Goal: Task Accomplishment & Management: Use online tool/utility

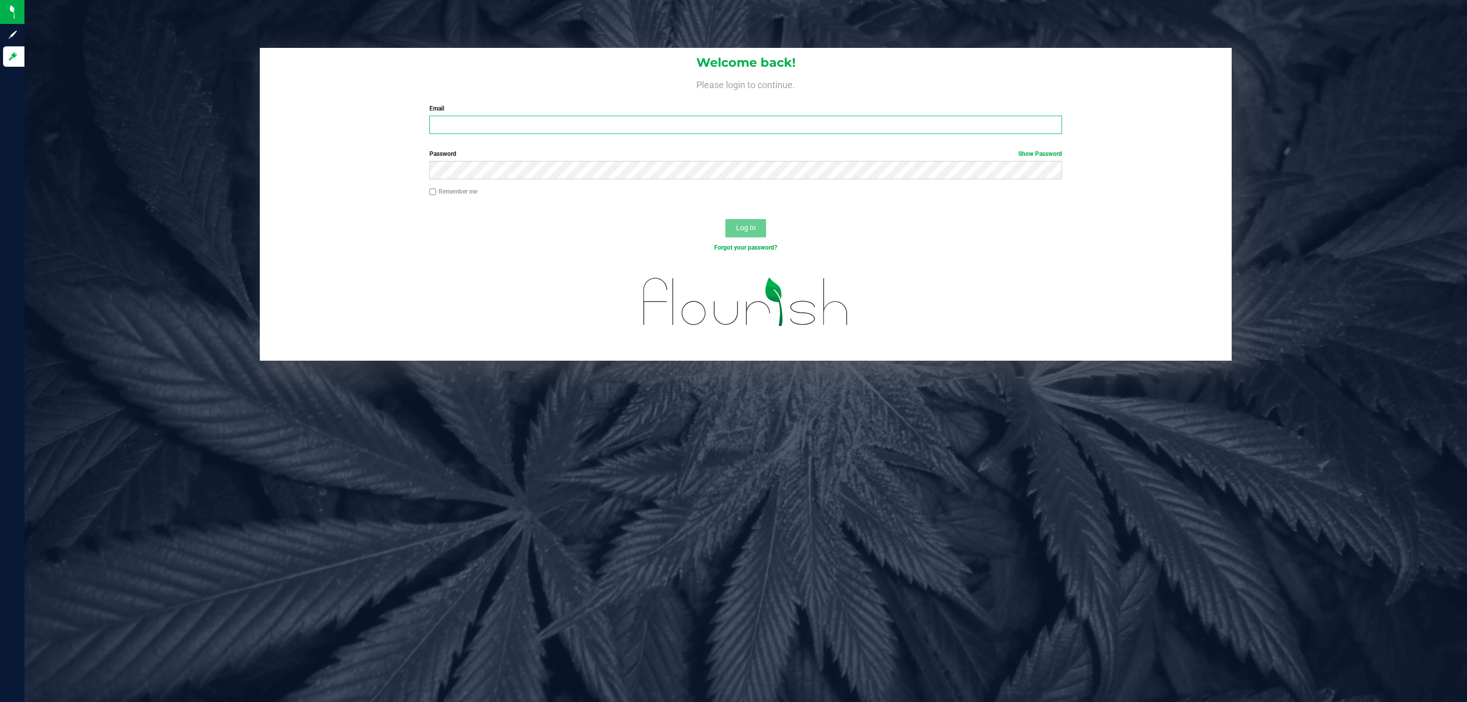
click at [577, 124] on input "Email" at bounding box center [745, 125] width 633 height 18
type input "[EMAIL_ADDRESS][DOMAIN_NAME]"
click at [725, 219] on button "Log In" at bounding box center [745, 228] width 41 height 18
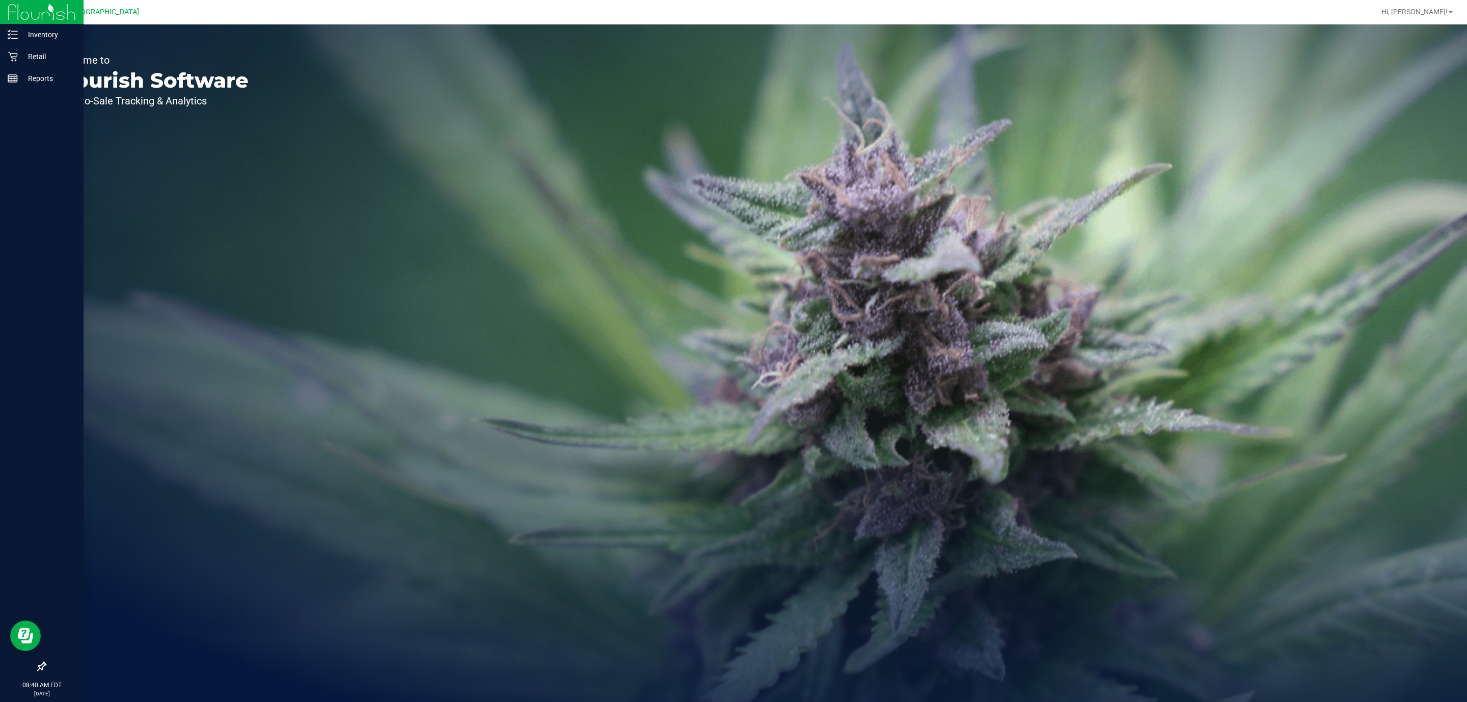
click at [32, 20] on img at bounding box center [42, 12] width 68 height 24
click at [31, 37] on p "Inventory" at bounding box center [48, 35] width 61 height 12
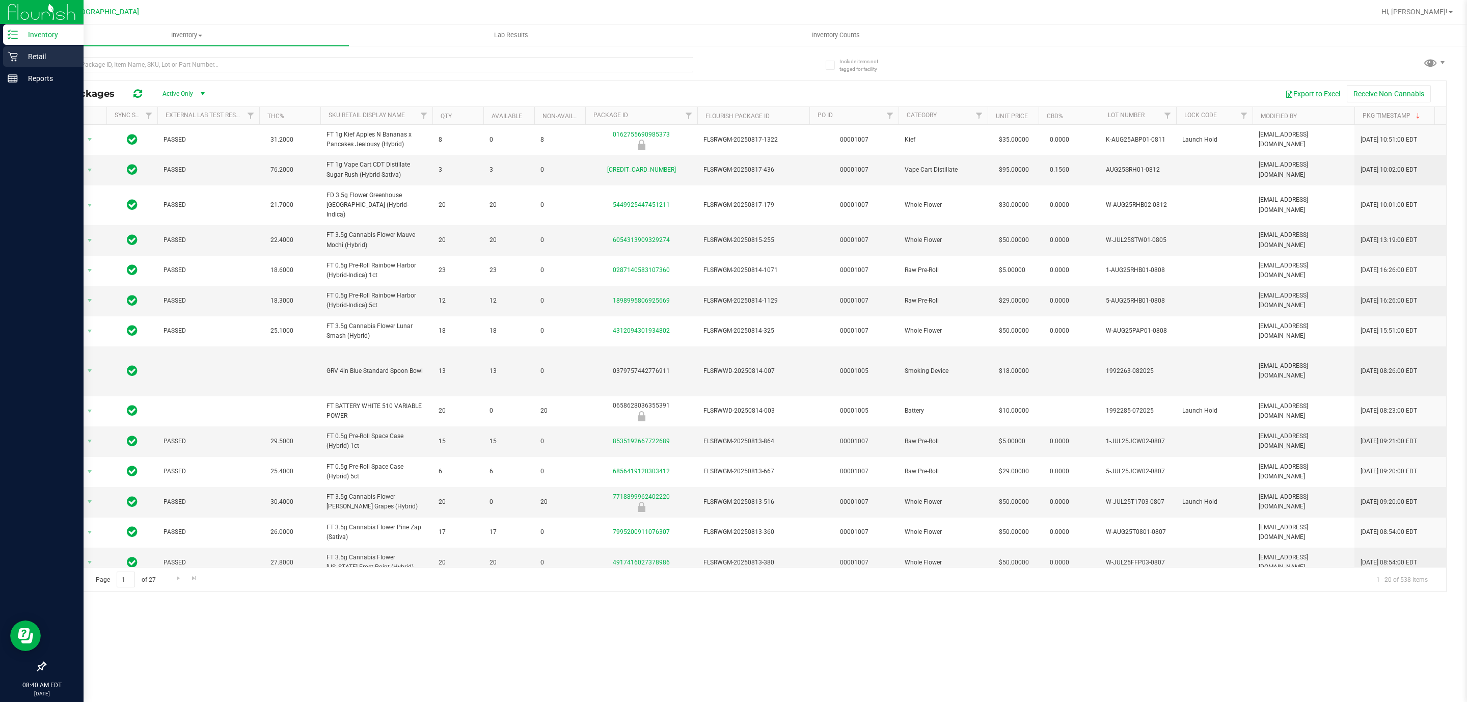
click at [44, 60] on p "Retail" at bounding box center [48, 56] width 61 height 12
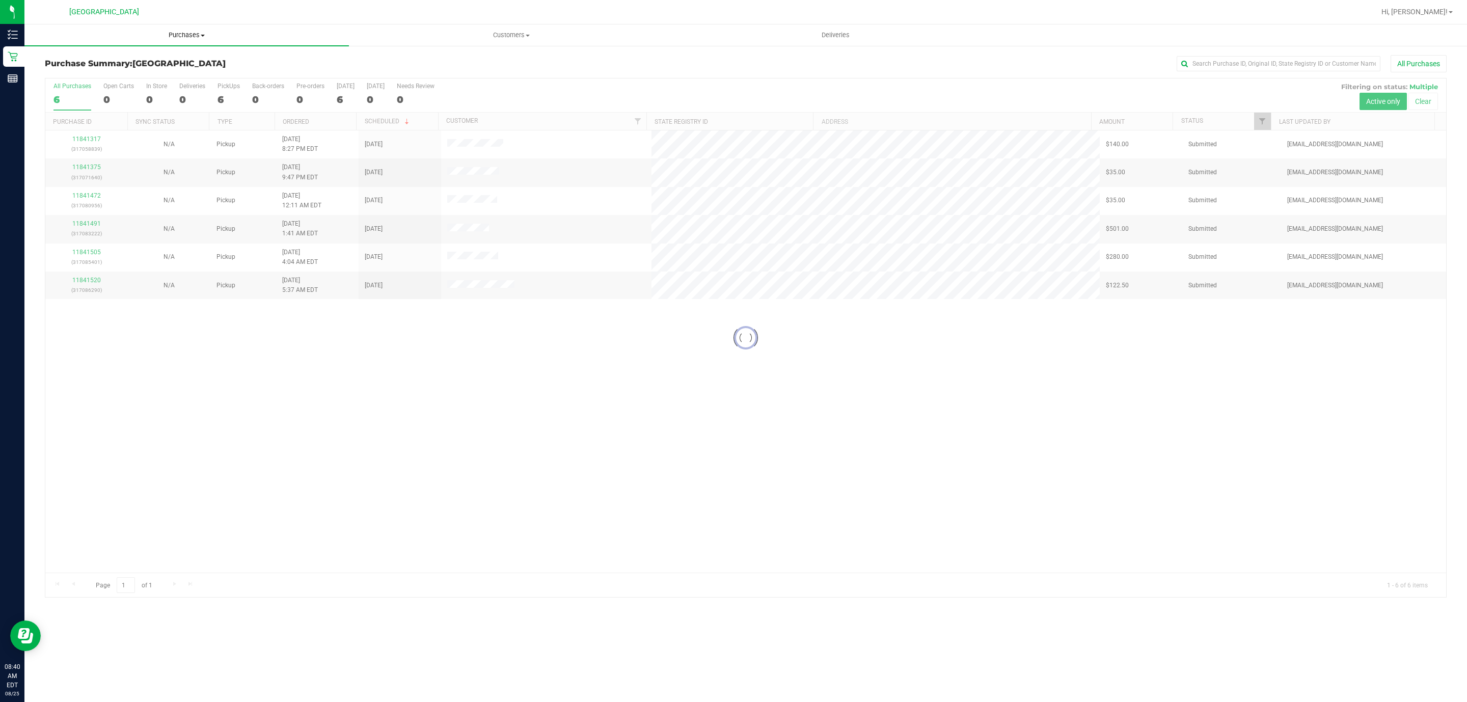
click at [172, 41] on uib-tab-heading "Purchases Summary of purchases Fulfillment All purchases" at bounding box center [186, 34] width 324 height 21
click at [180, 37] on span "Purchases" at bounding box center [186, 35] width 324 height 9
click at [184, 34] on span "Purchases" at bounding box center [186, 35] width 324 height 9
click at [81, 73] on span "Fulfillment" at bounding box center [55, 73] width 63 height 9
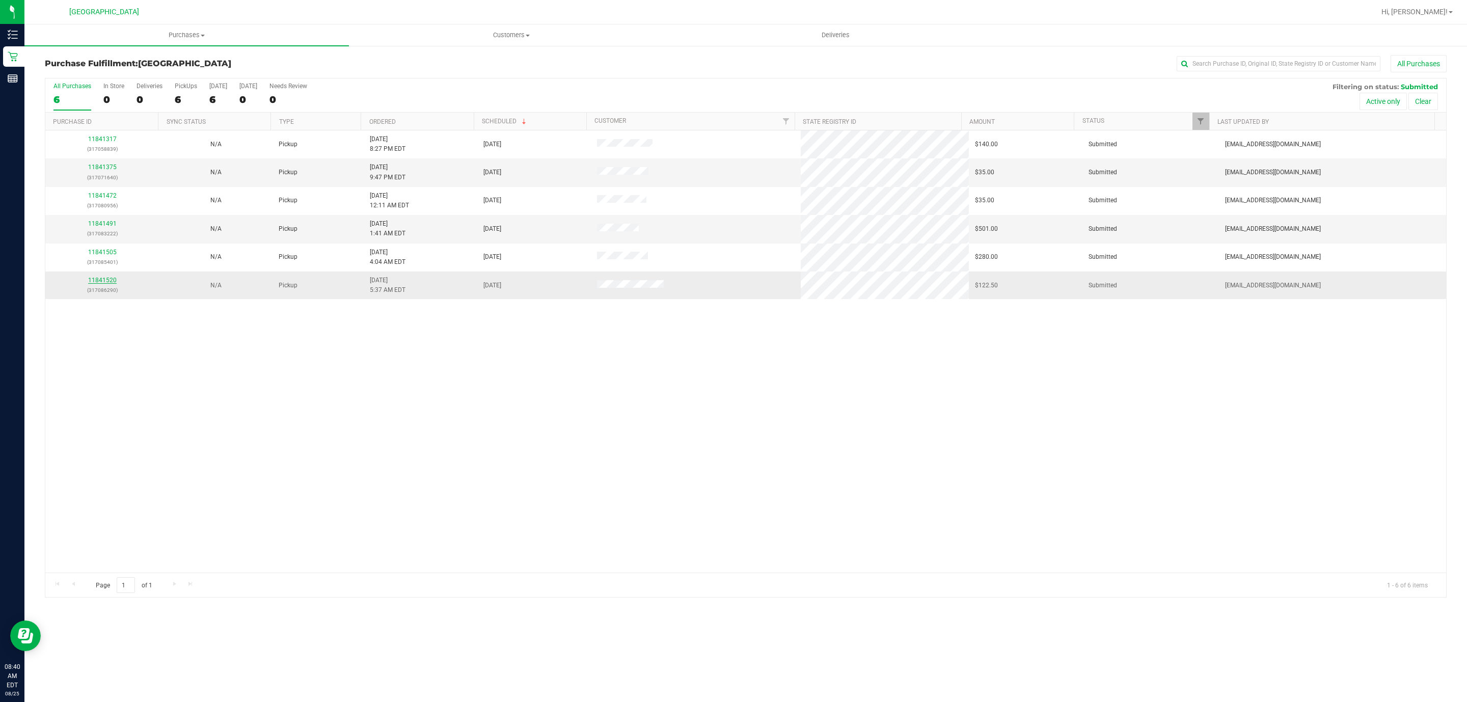
click at [106, 280] on link "11841520" at bounding box center [102, 280] width 29 height 7
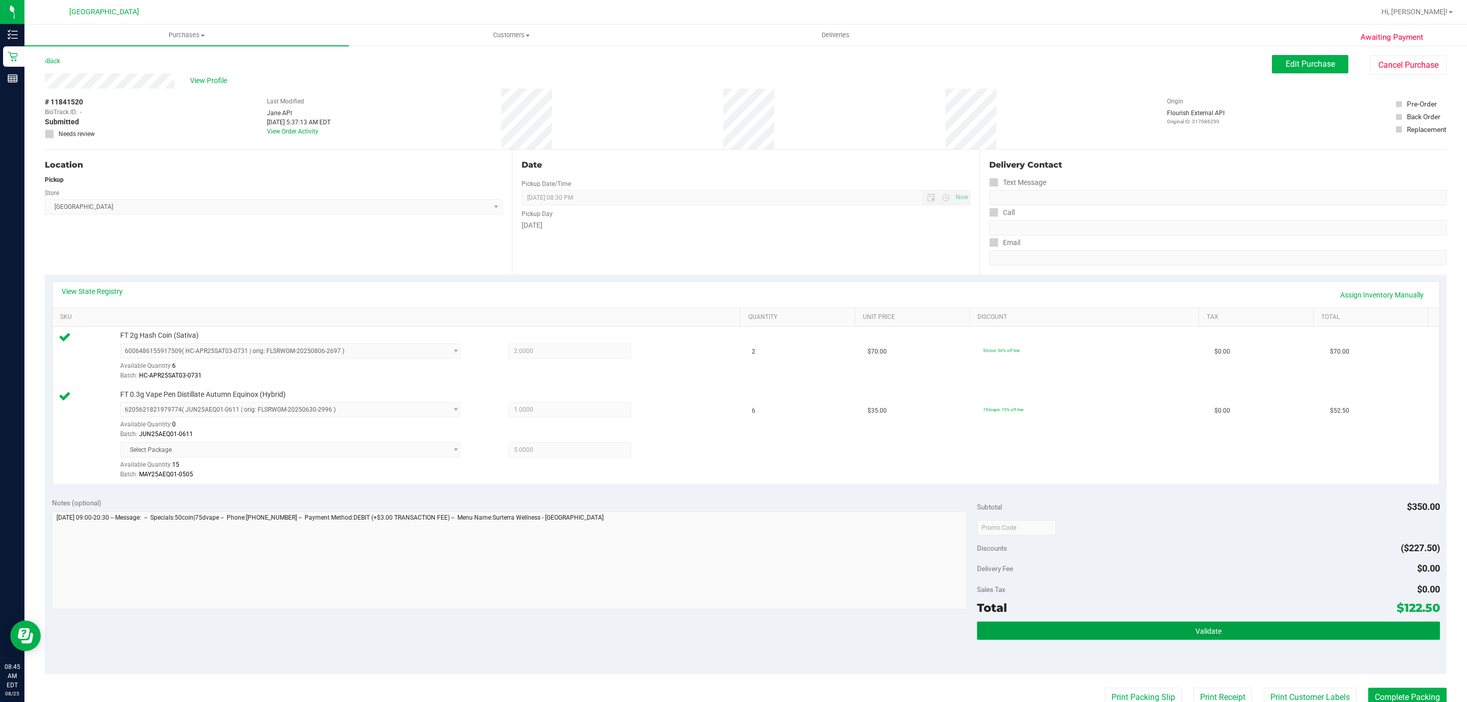
click at [1267, 623] on button "Validate" at bounding box center [1208, 630] width 462 height 18
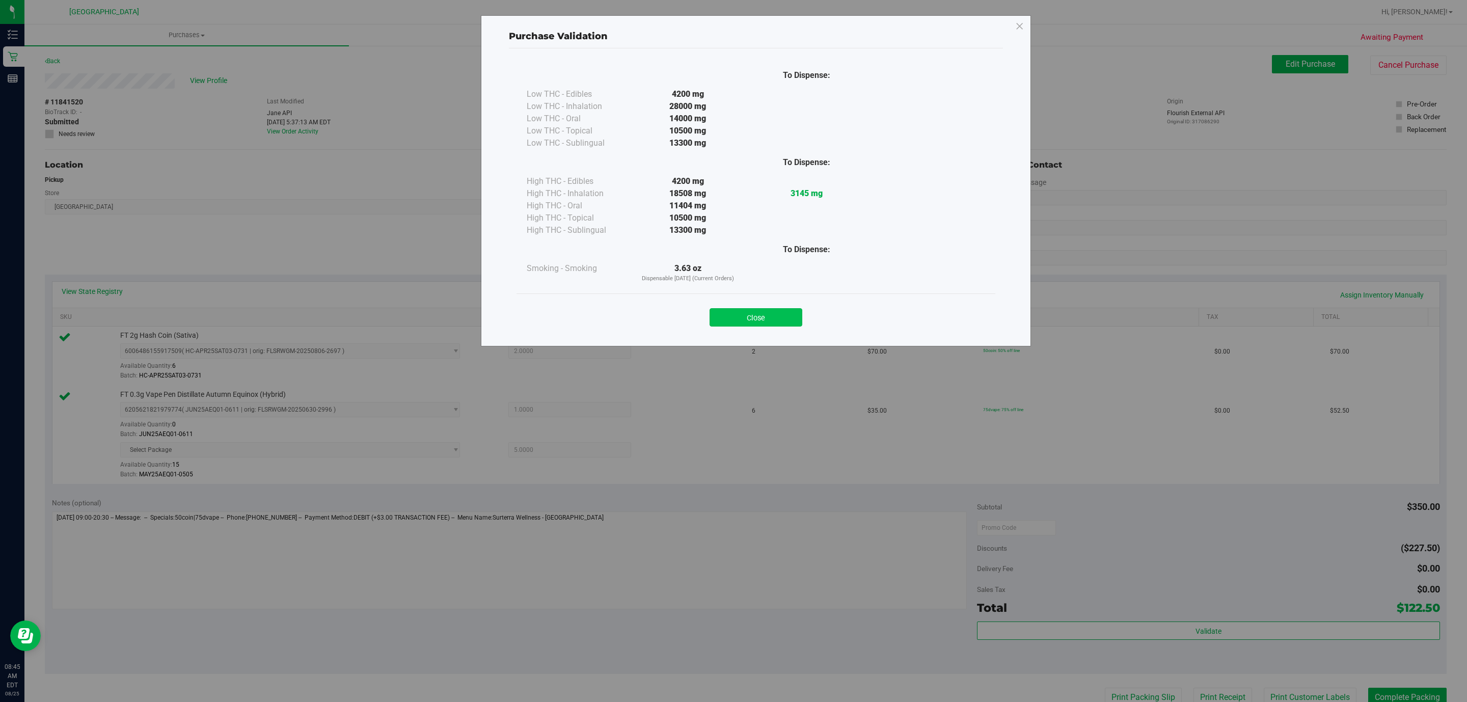
click at [776, 314] on button "Close" at bounding box center [755, 317] width 93 height 18
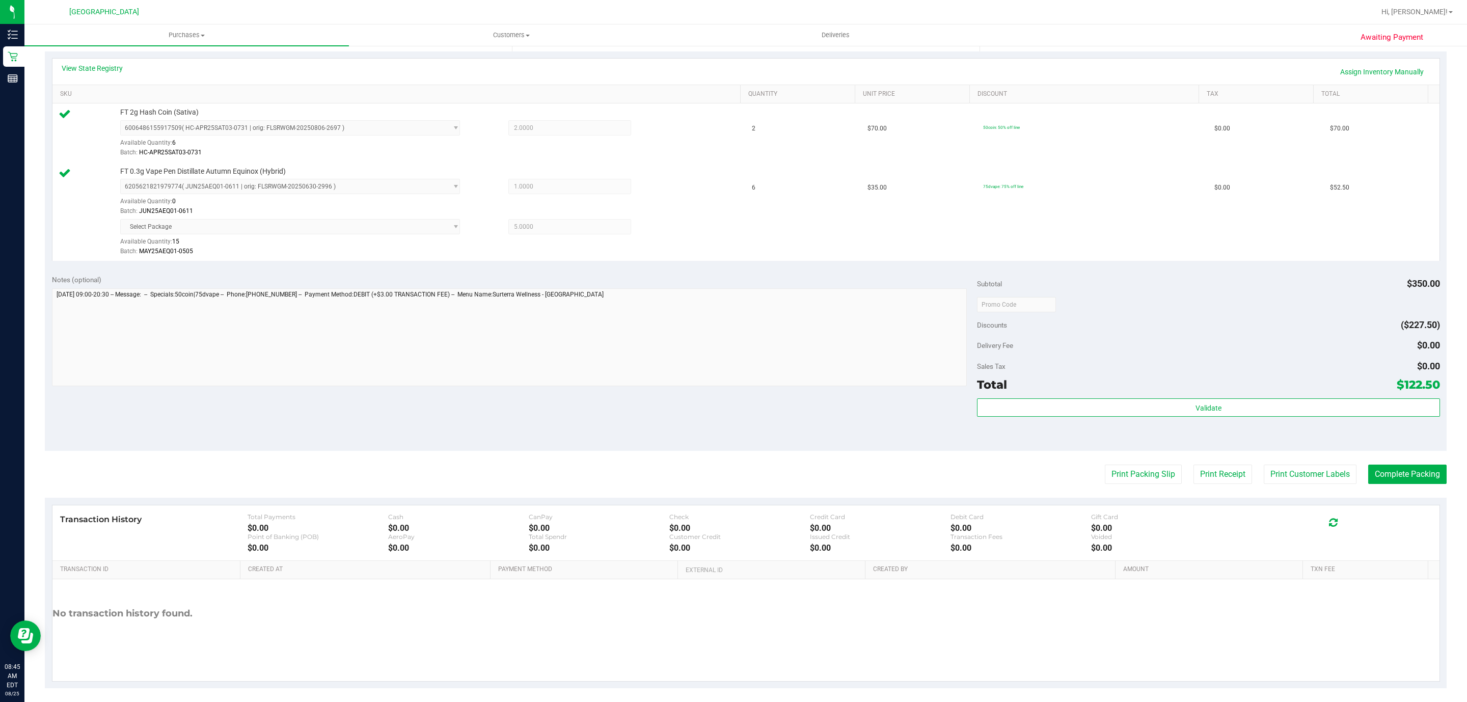
scroll to position [229, 0]
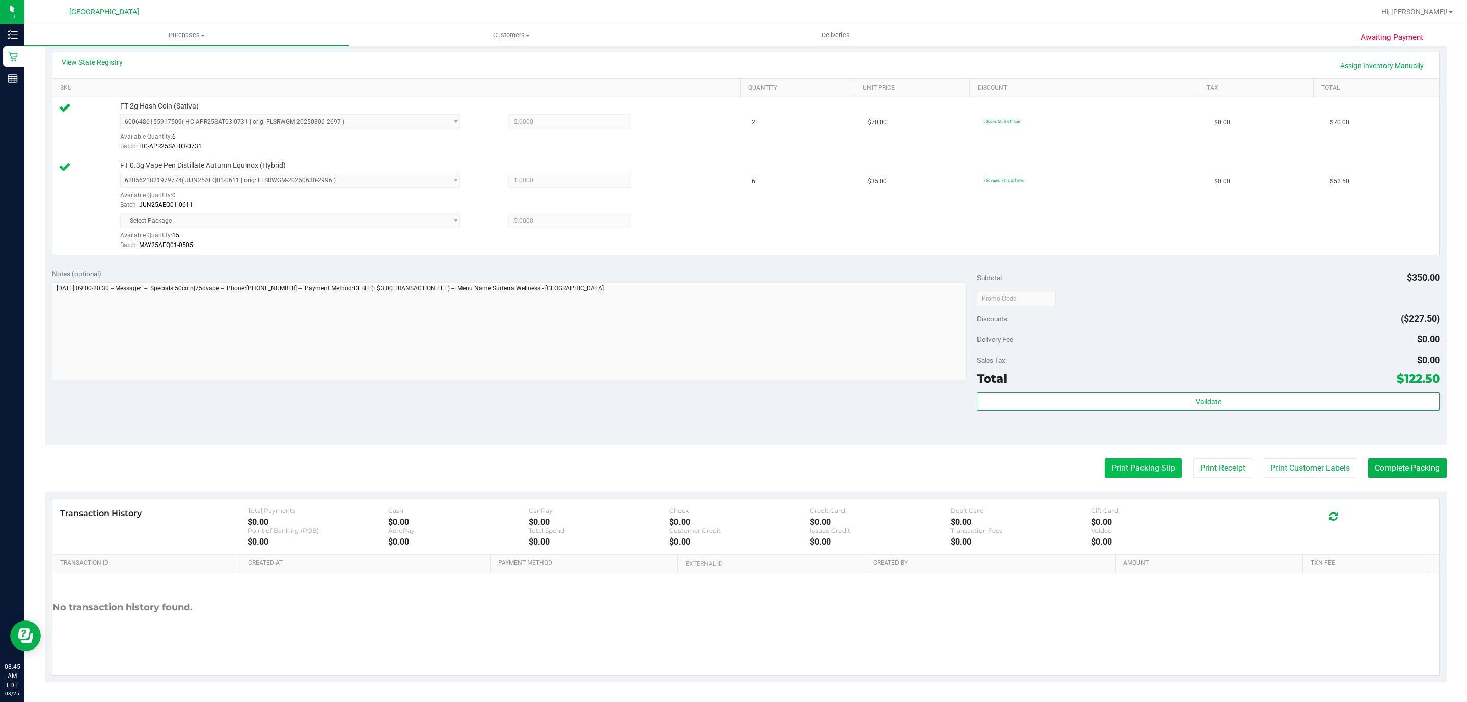
click at [1118, 468] on button "Print Packing Slip" at bounding box center [1143, 467] width 77 height 19
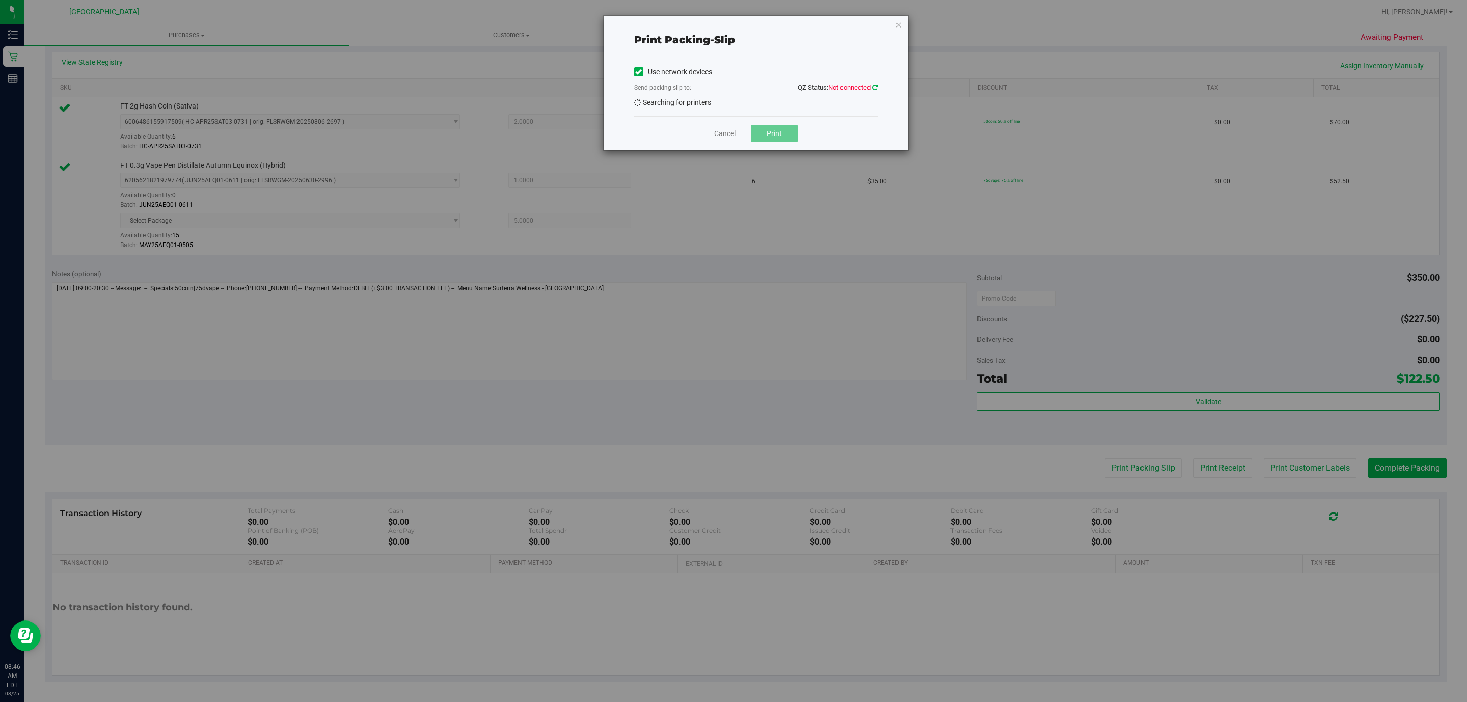
click at [874, 87] on icon at bounding box center [875, 87] width 6 height 7
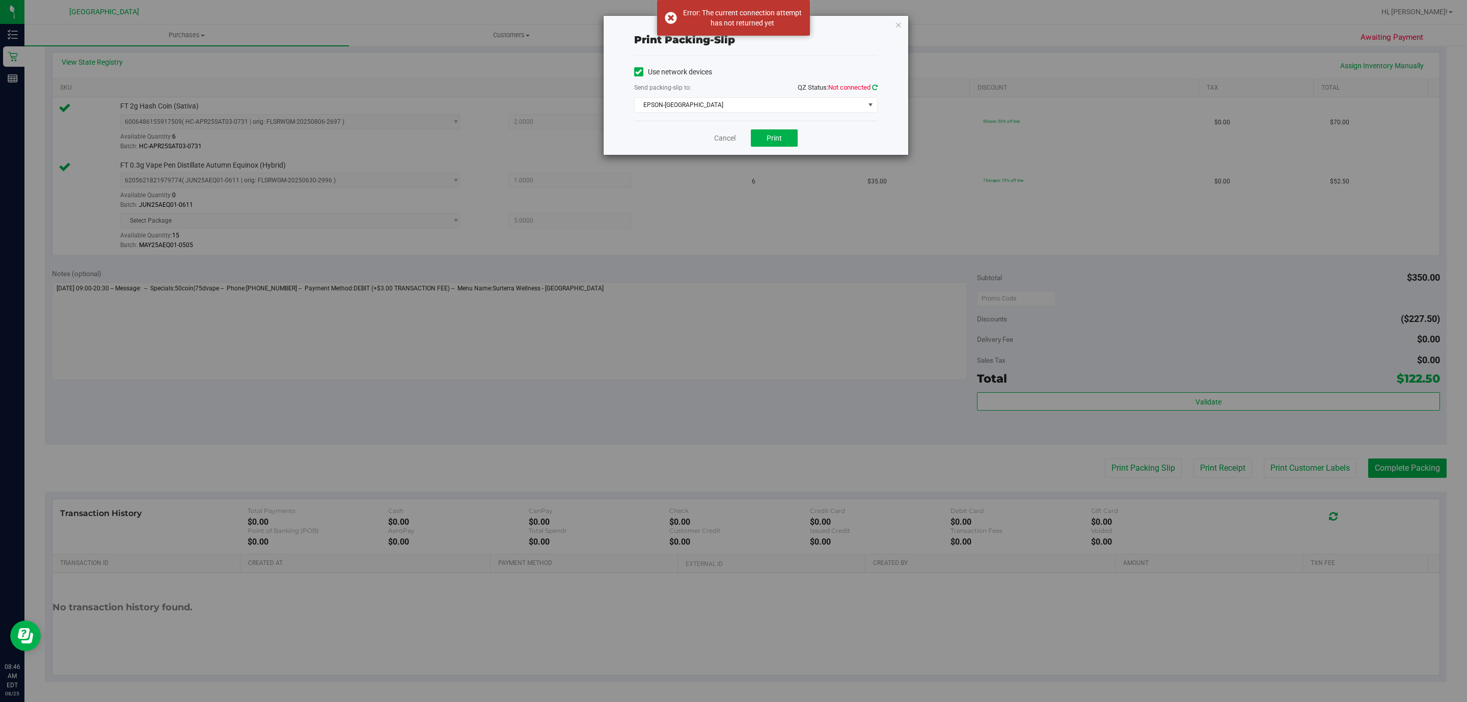
click at [872, 89] on icon at bounding box center [875, 87] width 6 height 7
click at [835, 112] on span "EPSON-[GEOGRAPHIC_DATA]" at bounding box center [750, 105] width 230 height 14
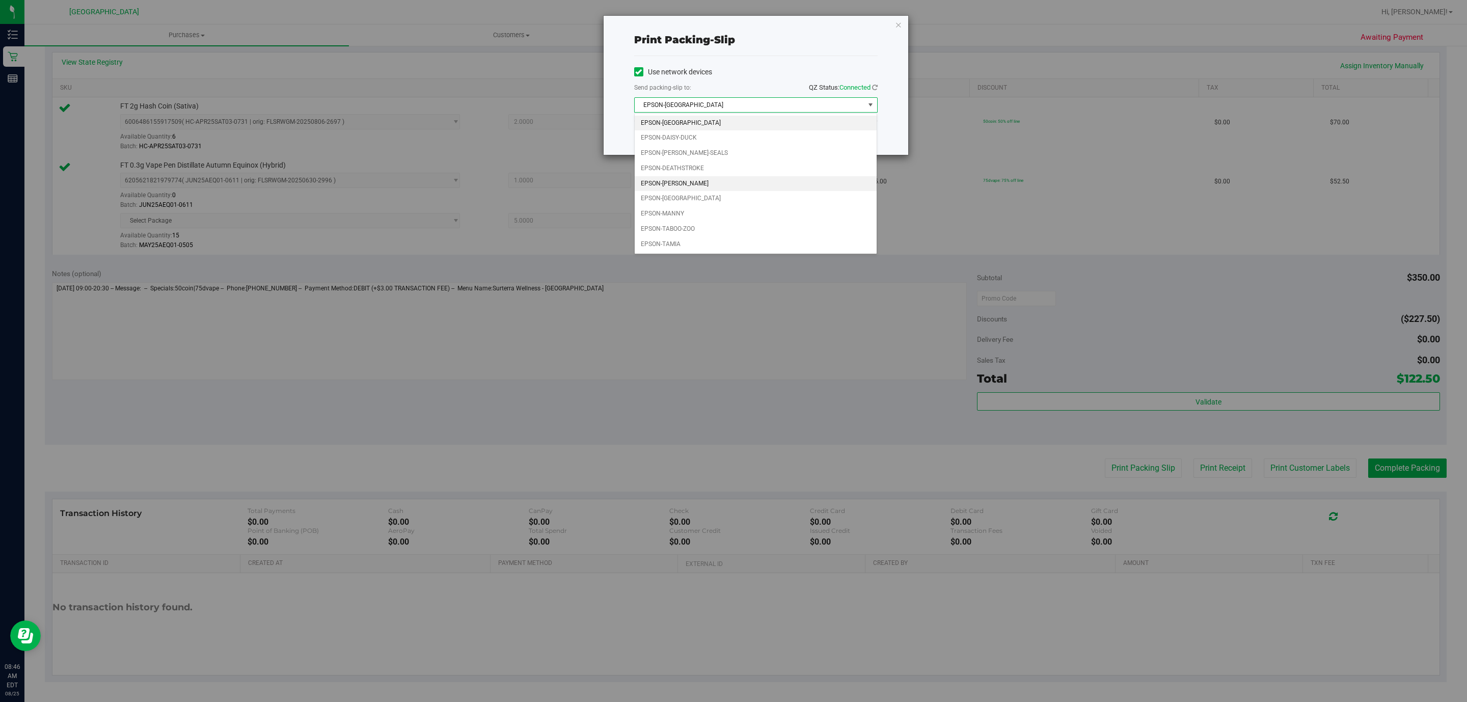
click at [681, 187] on li "EPSON-[PERSON_NAME]" at bounding box center [756, 183] width 242 height 15
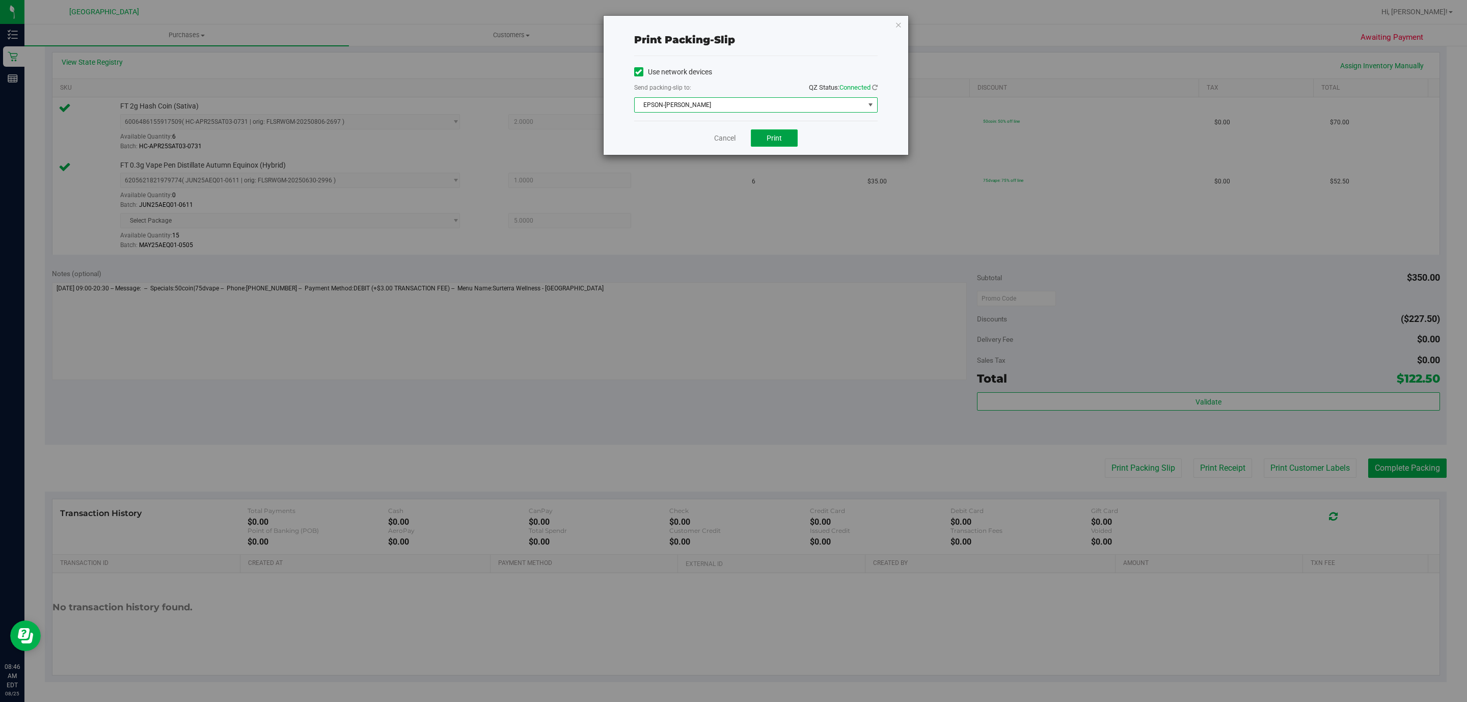
click at [774, 139] on span "Print" at bounding box center [773, 138] width 15 height 8
click at [709, 139] on div "Cancel Print" at bounding box center [755, 138] width 243 height 34
click at [899, 25] on icon "button" at bounding box center [898, 24] width 7 height 12
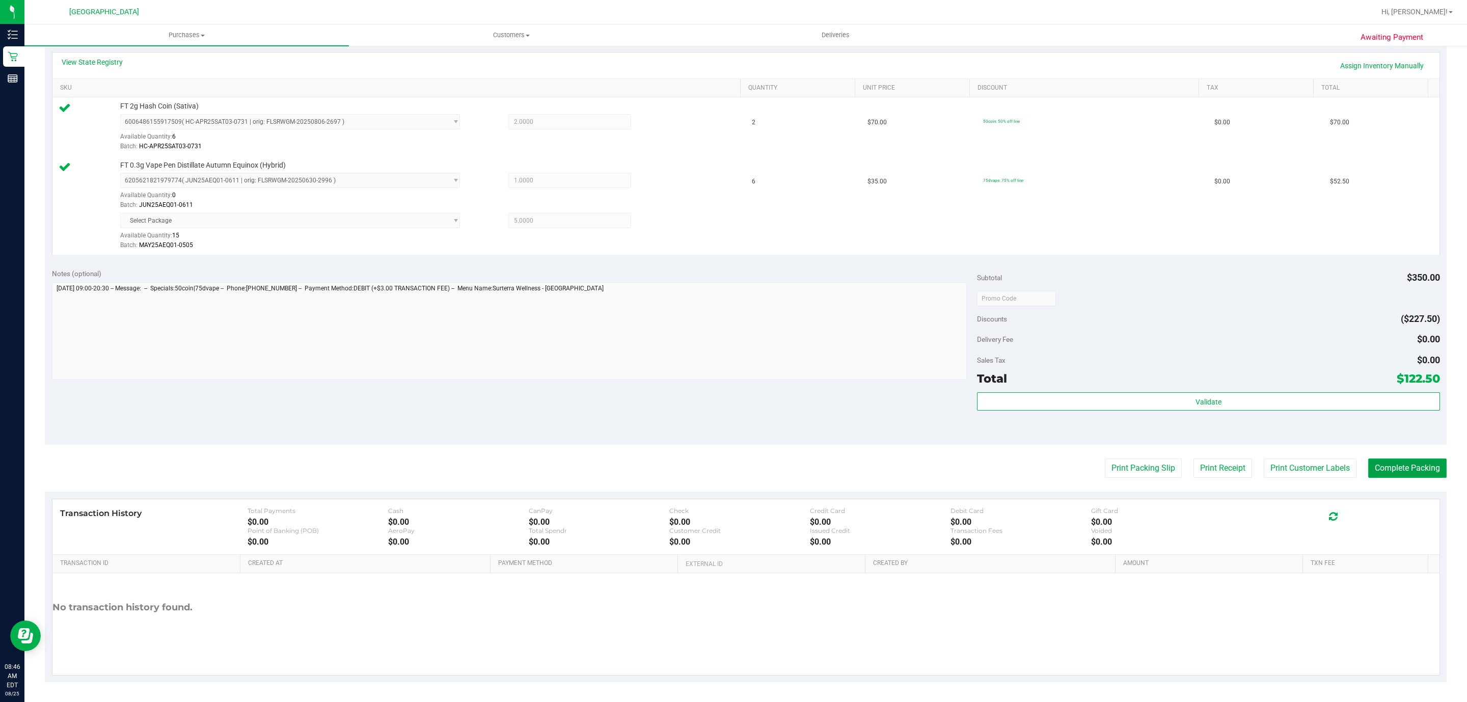
click at [1401, 468] on button "Complete Packing" at bounding box center [1407, 467] width 78 height 19
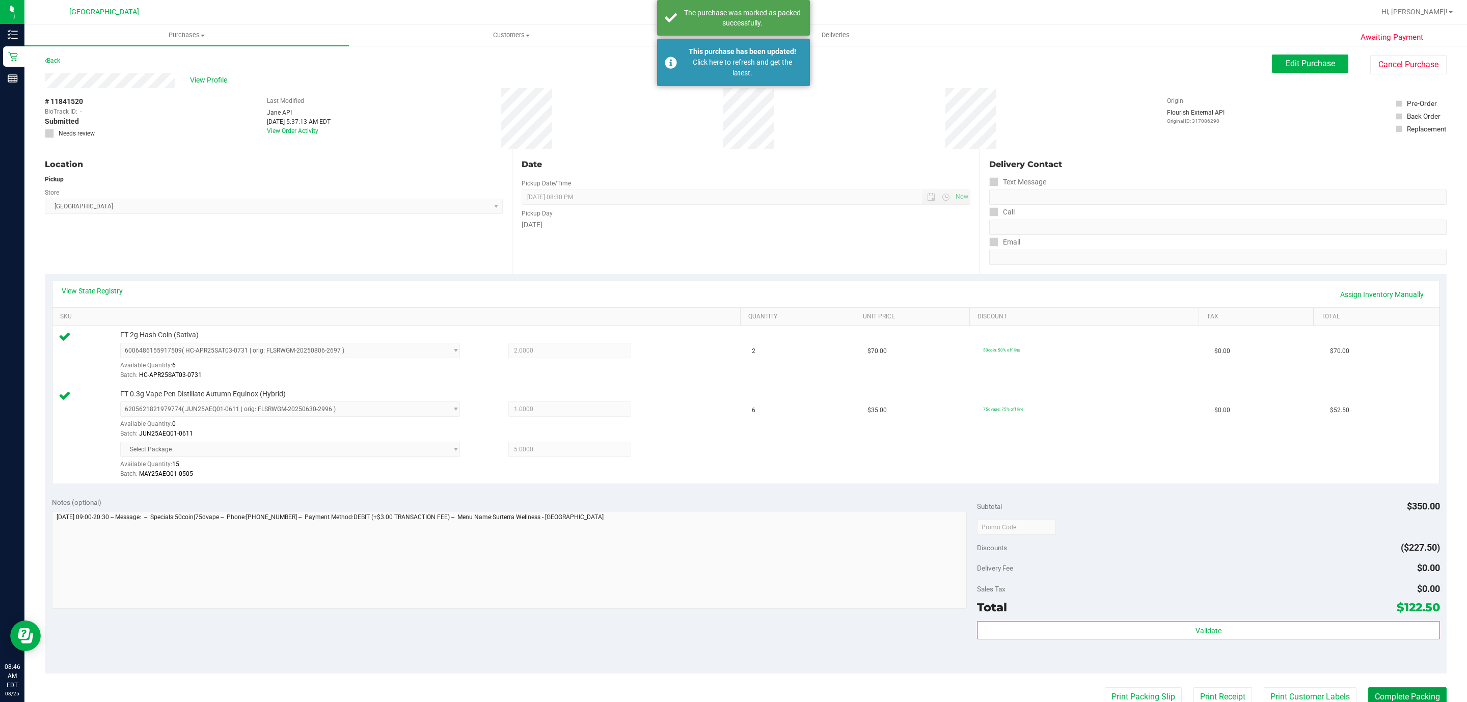
scroll to position [0, 0]
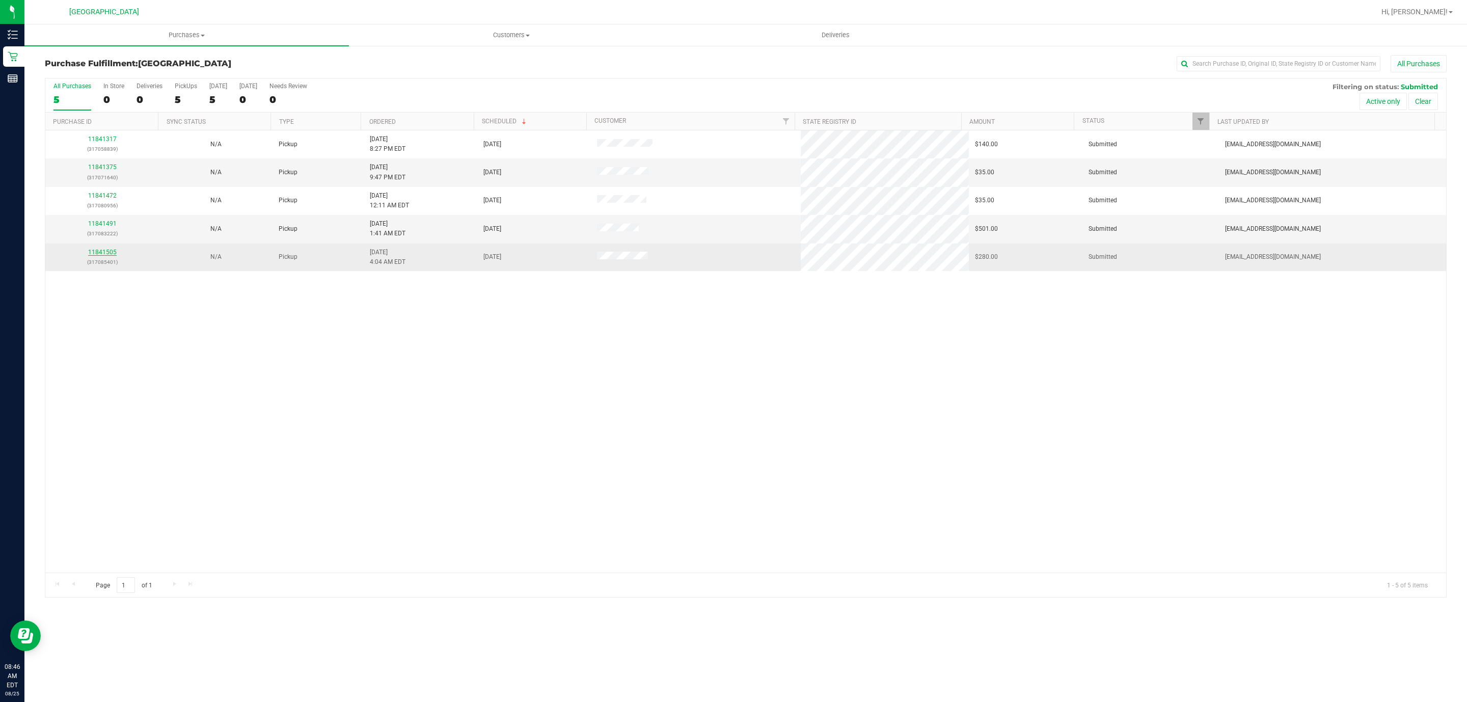
click at [95, 256] on link "11841505" at bounding box center [102, 252] width 29 height 7
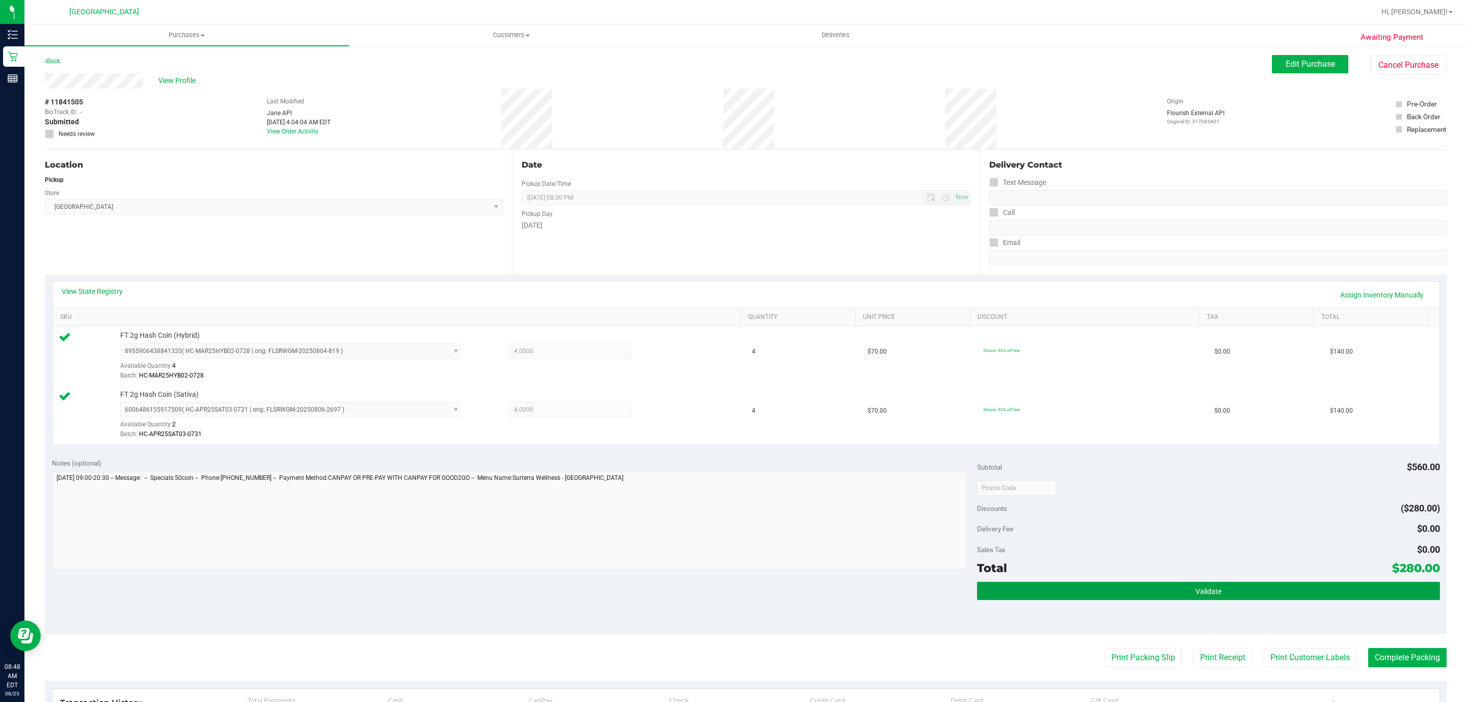
click at [1233, 590] on button "Validate" at bounding box center [1208, 591] width 462 height 18
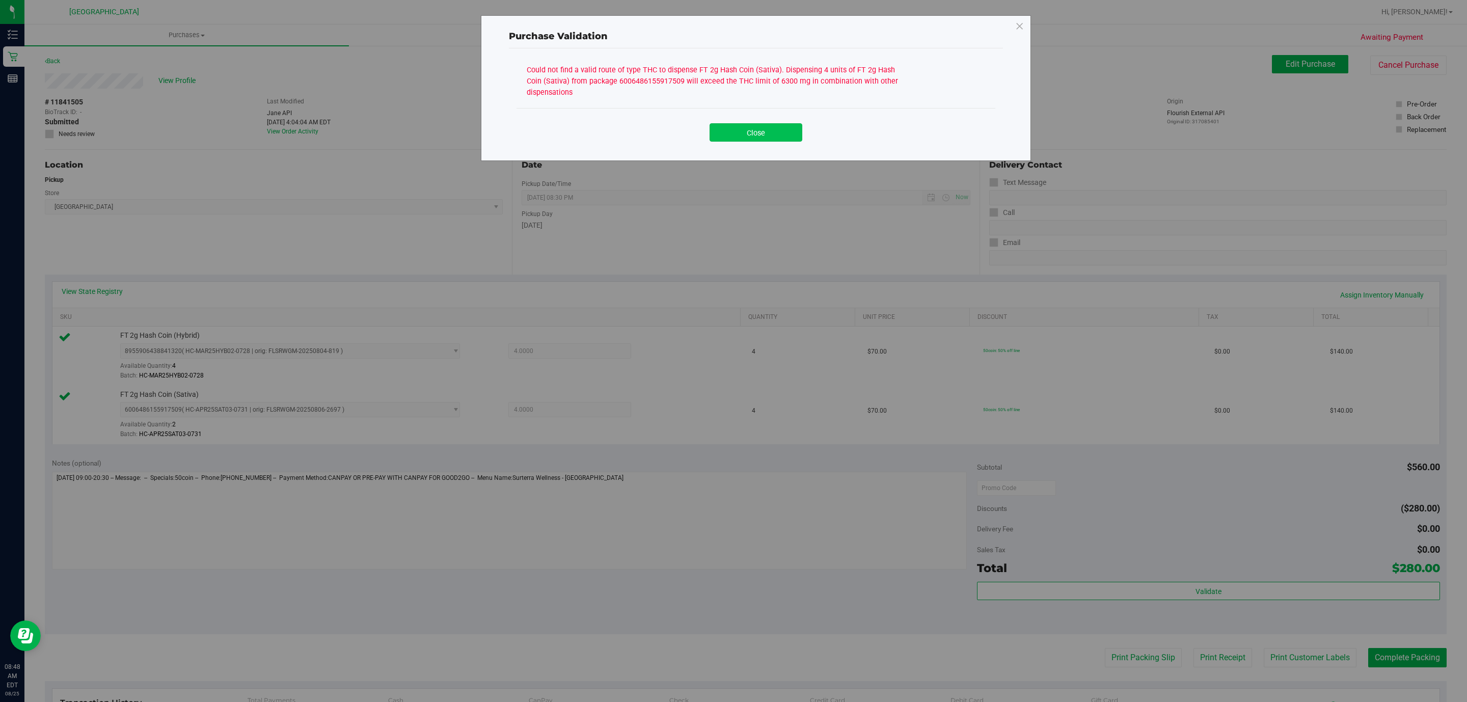
click at [764, 131] on button "Close" at bounding box center [755, 132] width 93 height 18
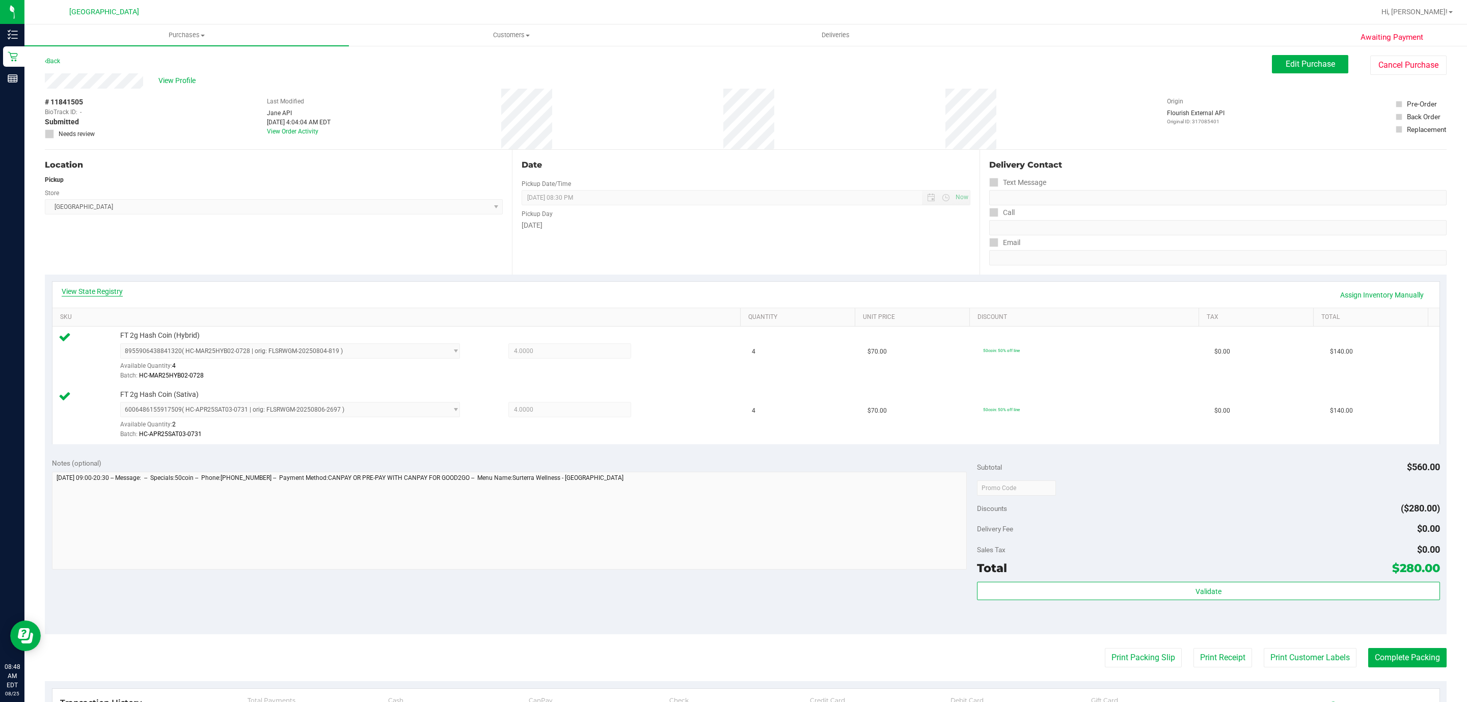
click at [88, 288] on link "View State Registry" at bounding box center [92, 291] width 61 height 10
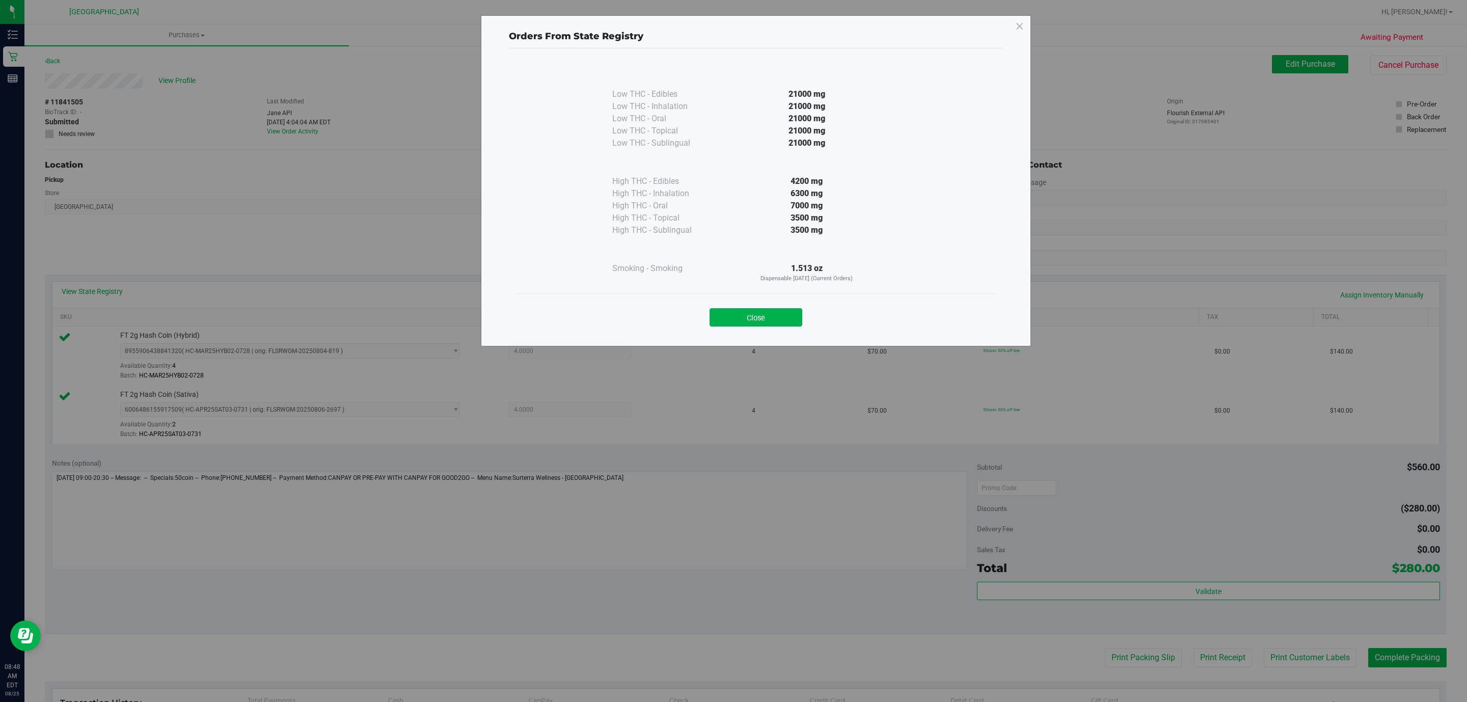
click at [758, 314] on button "Close" at bounding box center [755, 317] width 93 height 18
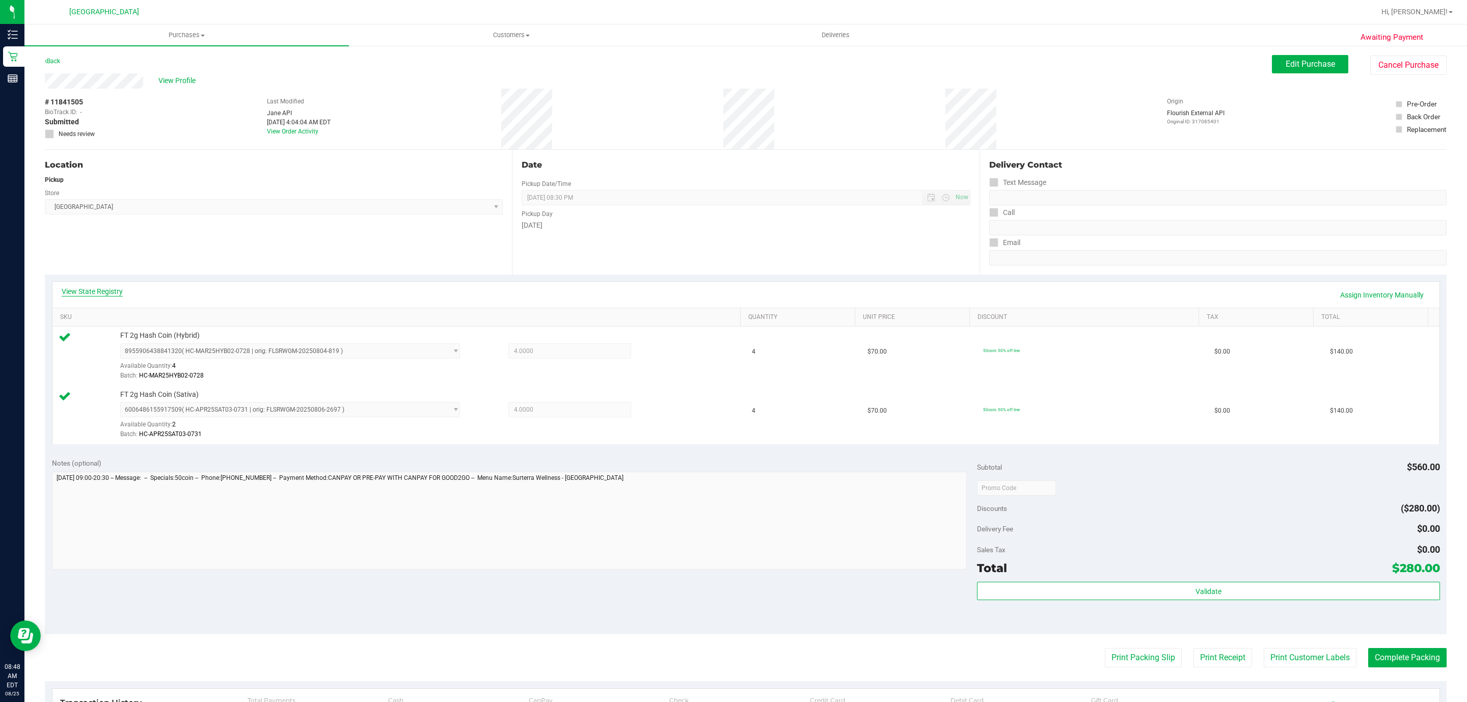
click at [103, 291] on link "View State Registry" at bounding box center [92, 291] width 61 height 10
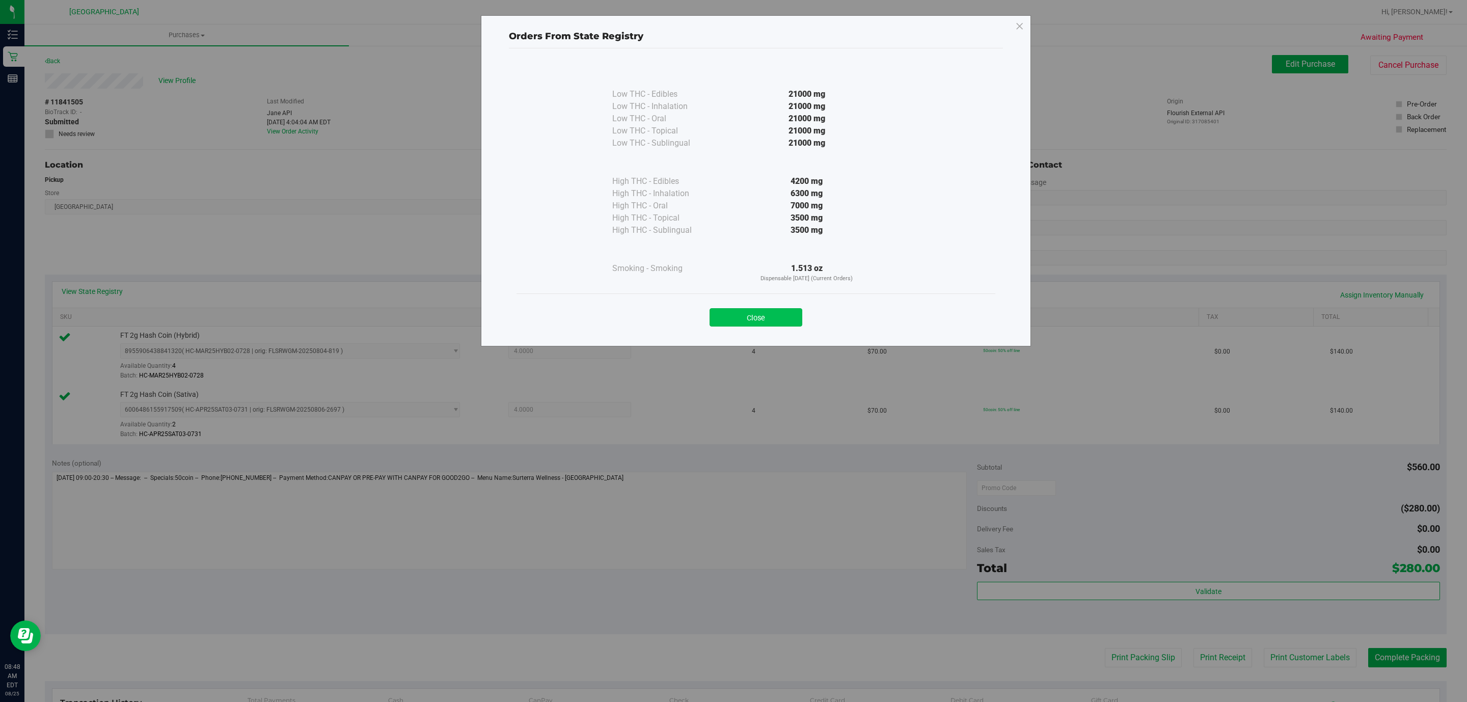
click at [753, 315] on button "Close" at bounding box center [755, 317] width 93 height 18
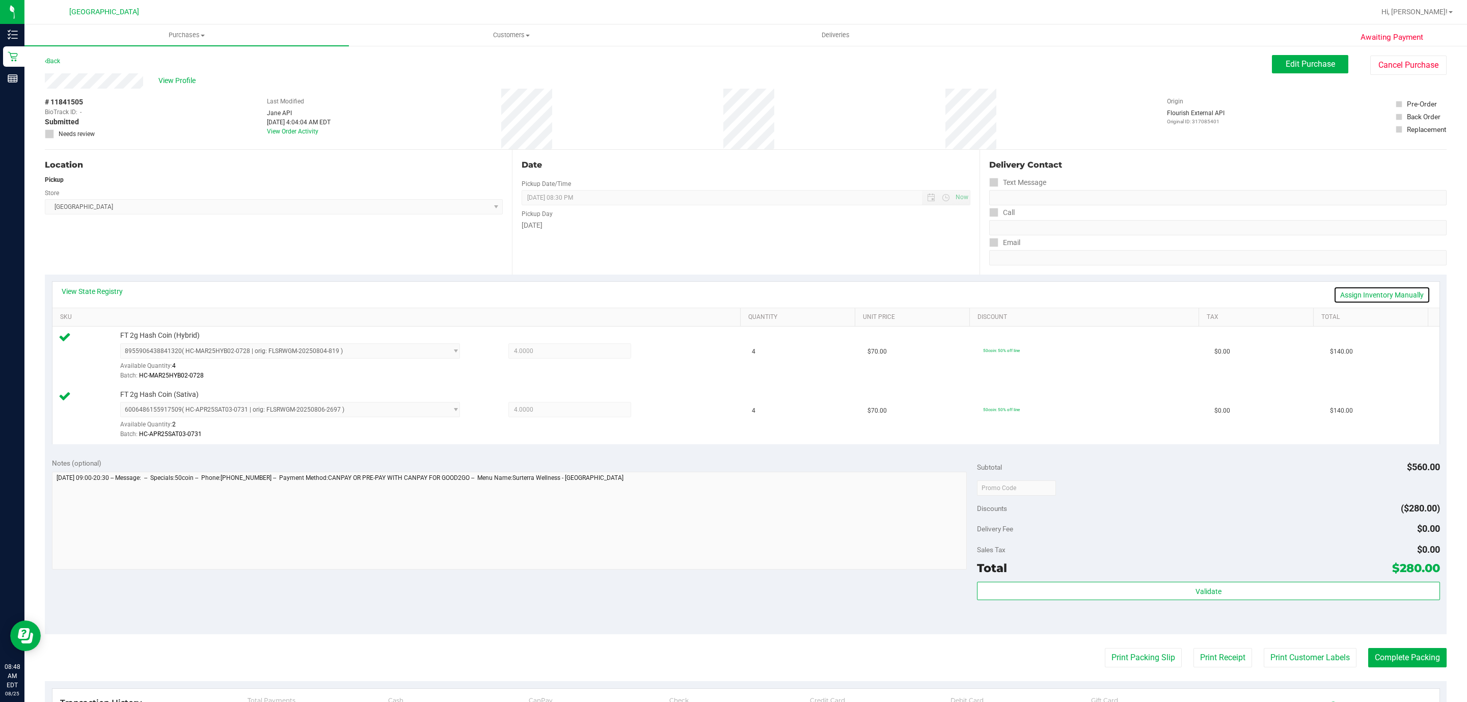
click at [1399, 298] on link "Assign Inventory Manually" at bounding box center [1381, 294] width 97 height 17
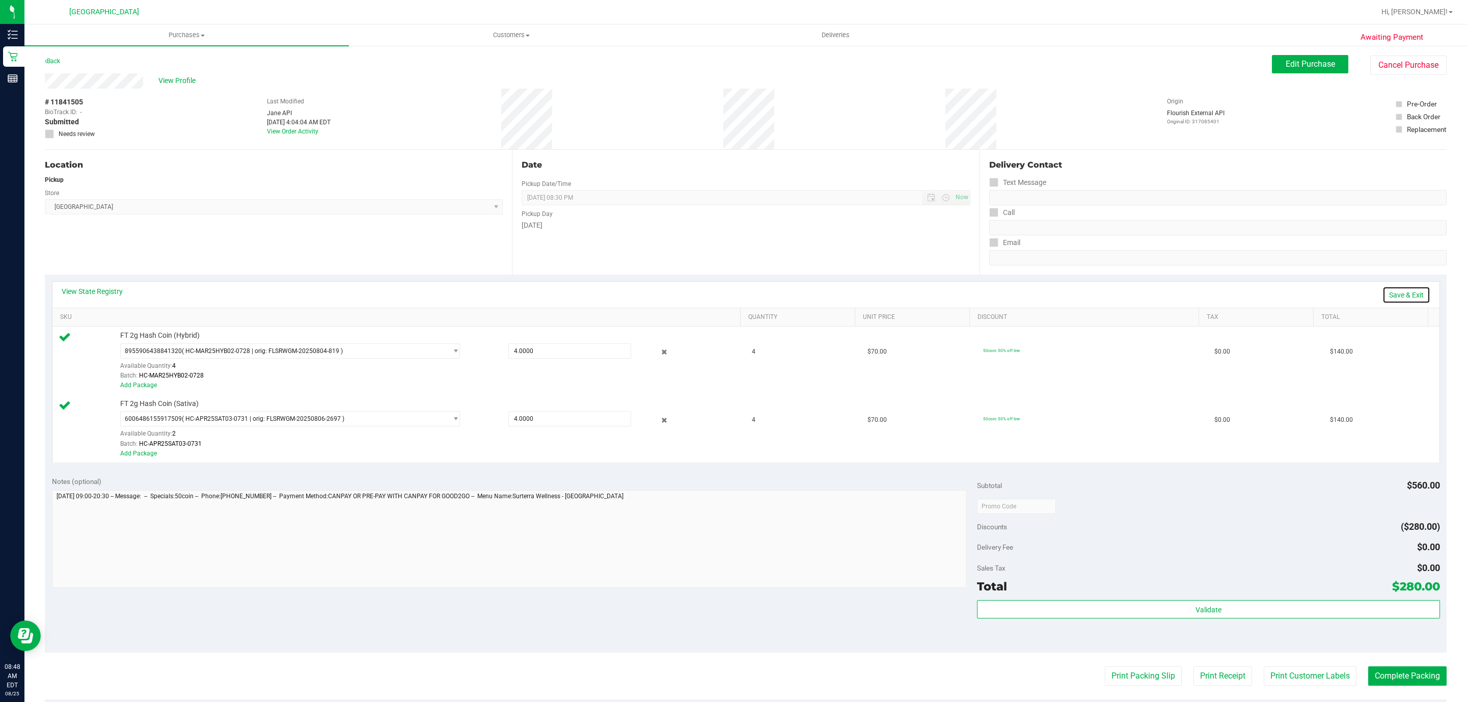
click at [1410, 298] on link "Save & Exit" at bounding box center [1406, 294] width 48 height 17
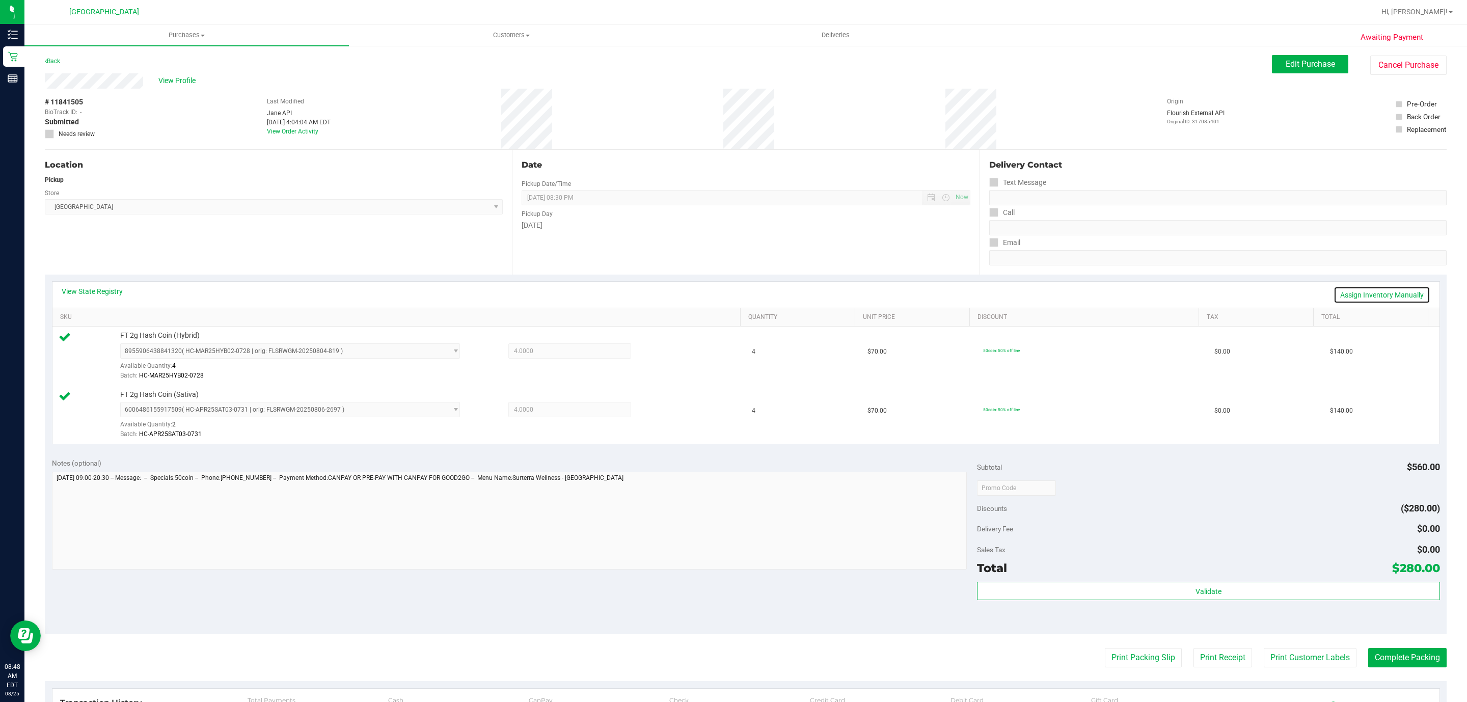
click at [1359, 296] on link "Assign Inventory Manually" at bounding box center [1381, 294] width 97 height 17
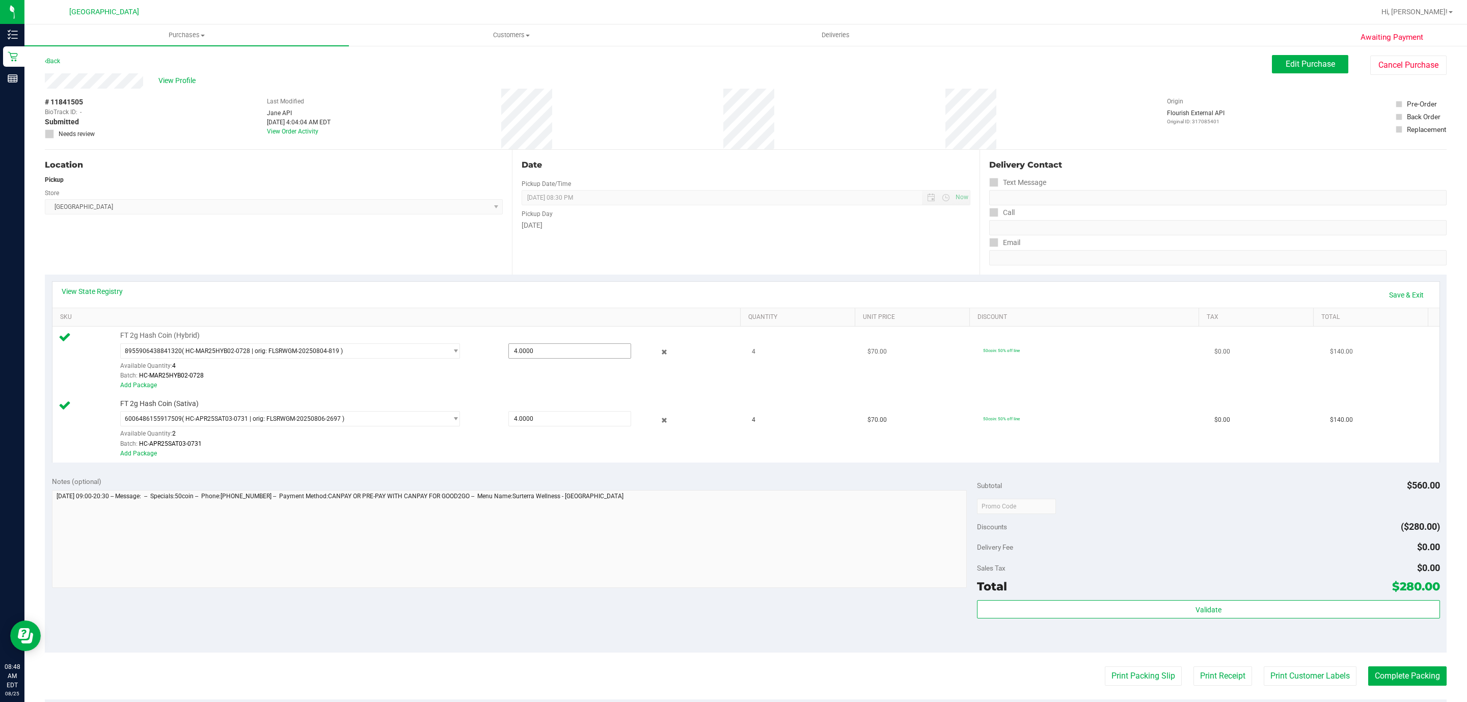
click at [590, 356] on span "4.0000 4" at bounding box center [569, 350] width 123 height 15
click at [0, 0] on input "4" at bounding box center [0, 0] width 0 height 0
click at [659, 352] on icon at bounding box center [664, 352] width 11 height 12
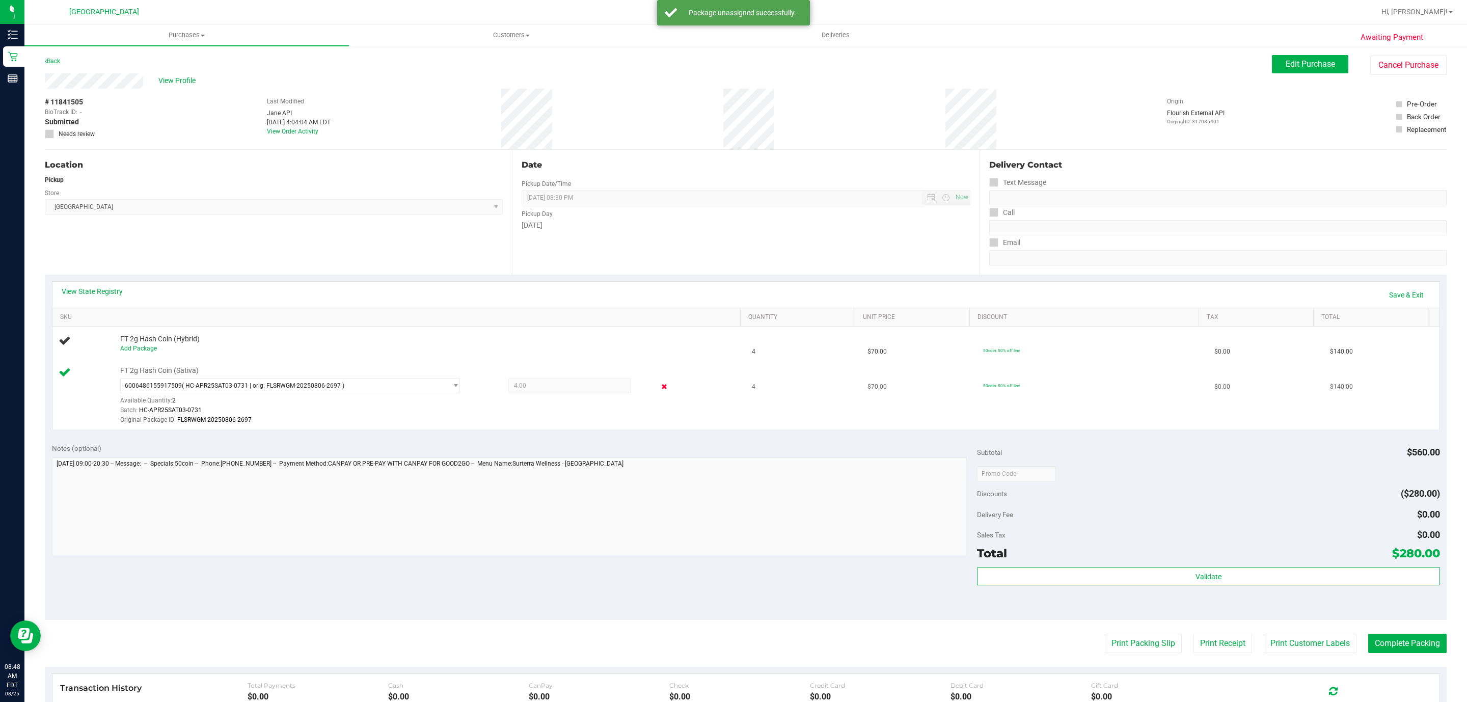
click at [659, 383] on icon at bounding box center [664, 387] width 11 height 12
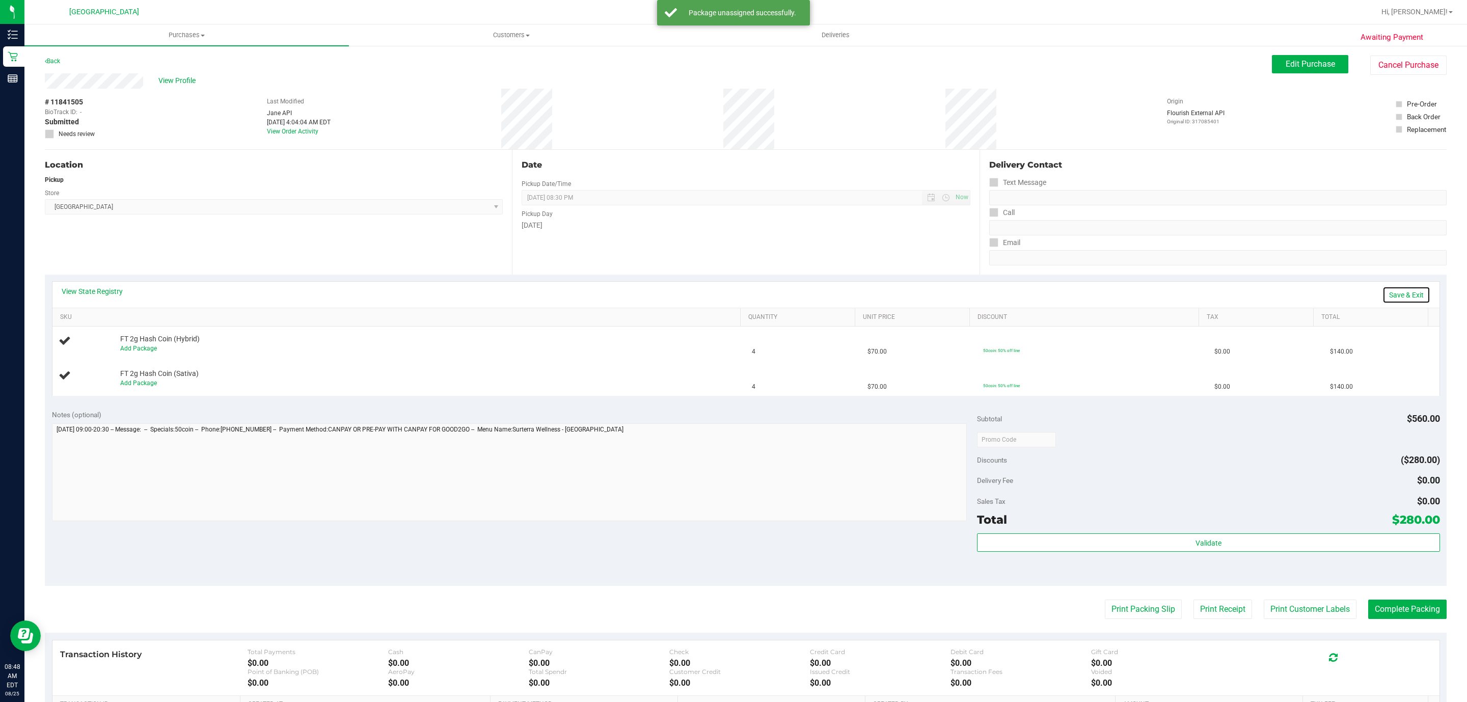
click at [1395, 293] on link "Save & Exit" at bounding box center [1406, 294] width 48 height 17
click at [1284, 72] on button "Edit Purchase" at bounding box center [1310, 64] width 76 height 18
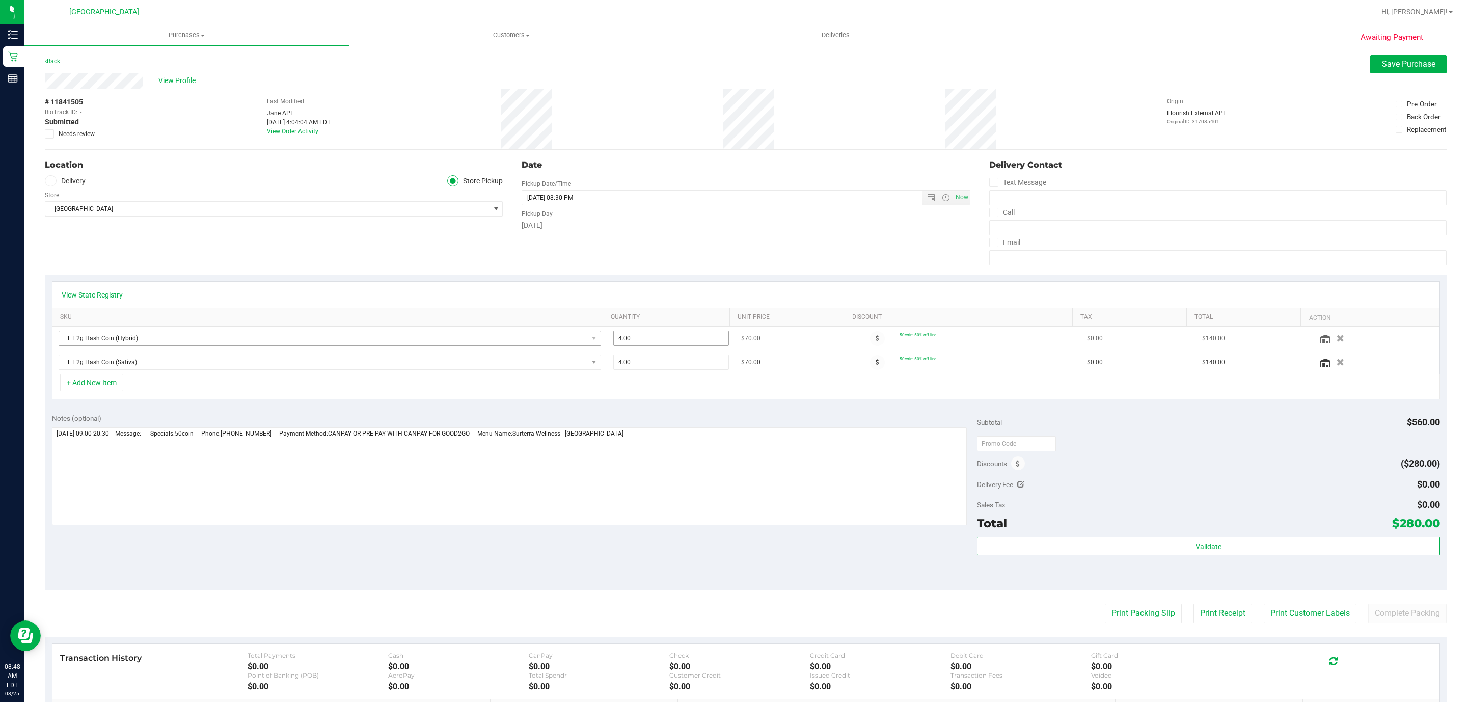
click at [361, 343] on tr "FT 2g Hash Coin (Hybrid) 4.00 4 $70.00 50coin: 50% off line $0.00 $140.00" at bounding box center [745, 338] width 1387 height 24
type input "3"
type input "3.00"
drag, startPoint x: 505, startPoint y: 367, endPoint x: 492, endPoint y: 365, distance: 12.8
click at [486, 367] on tr "FT 2g Hash Coin (Sativa) 4.00 4 $70.00 50coin: 50% off line $0.00 $140.00" at bounding box center [745, 361] width 1387 height 23
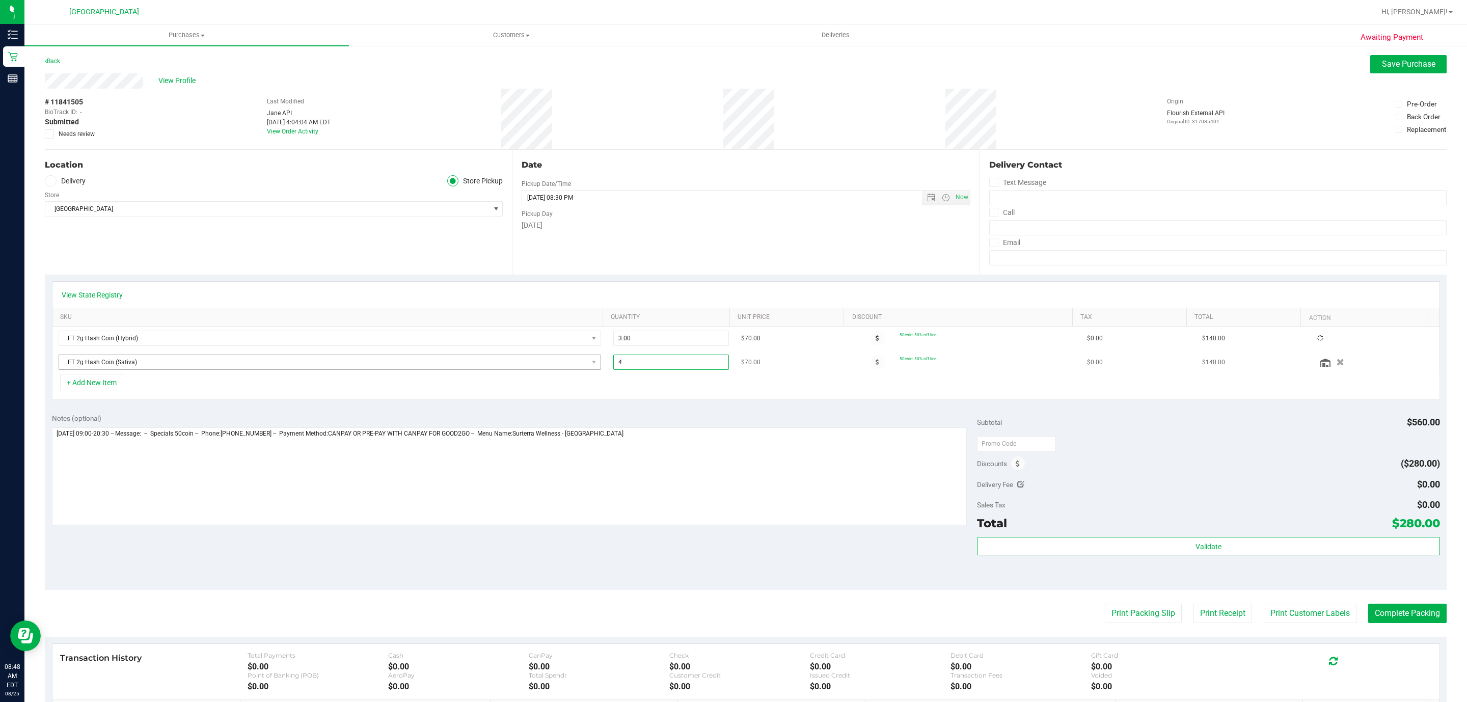
type input "3"
click at [1382, 68] on span "Save Purchase" at bounding box center [1408, 64] width 53 height 10
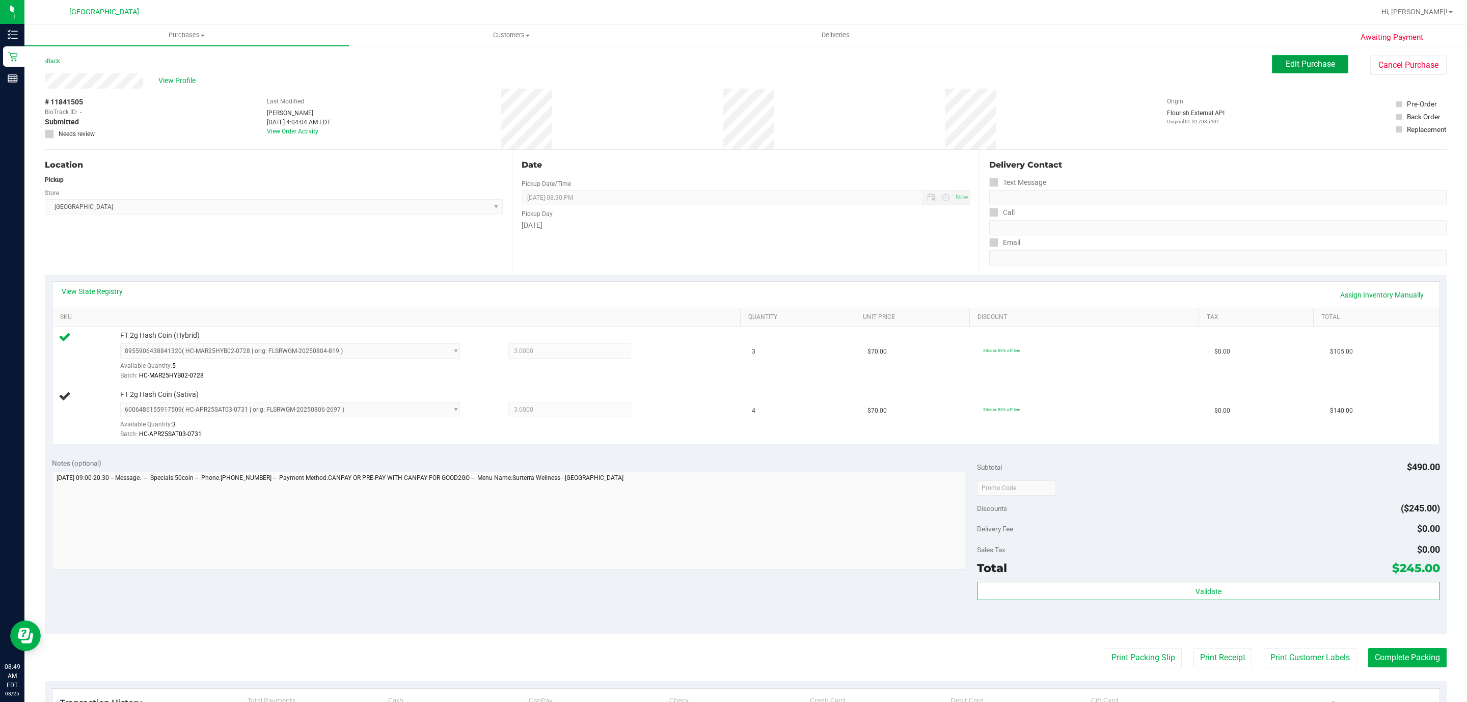
click at [1293, 60] on span "Edit Purchase" at bounding box center [1309, 64] width 49 height 10
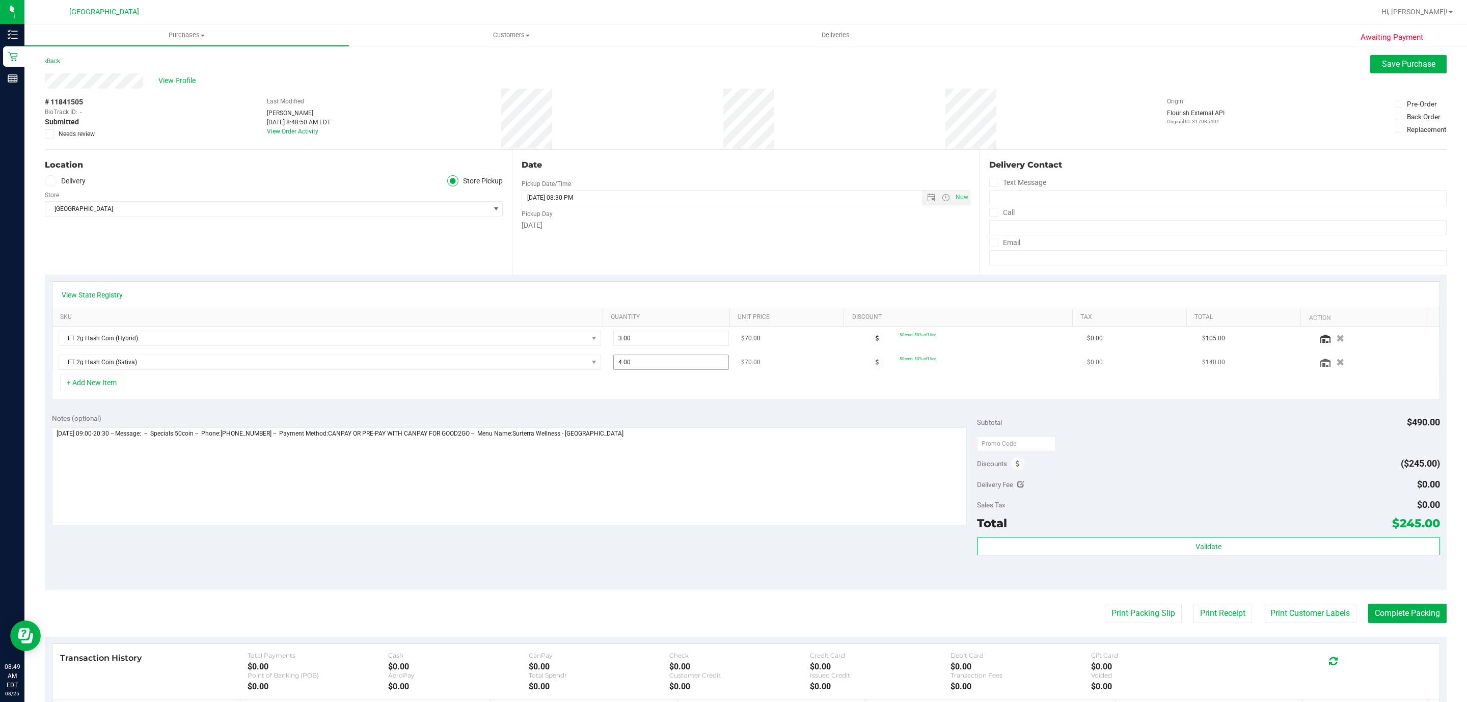
click at [666, 366] on span "4.00 4" at bounding box center [671, 361] width 116 height 15
click at [666, 365] on input "4" at bounding box center [671, 362] width 115 height 14
drag, startPoint x: 654, startPoint y: 363, endPoint x: 590, endPoint y: 367, distance: 63.8
click at [607, 367] on td "4.00 4" at bounding box center [671, 361] width 128 height 23
type input "3"
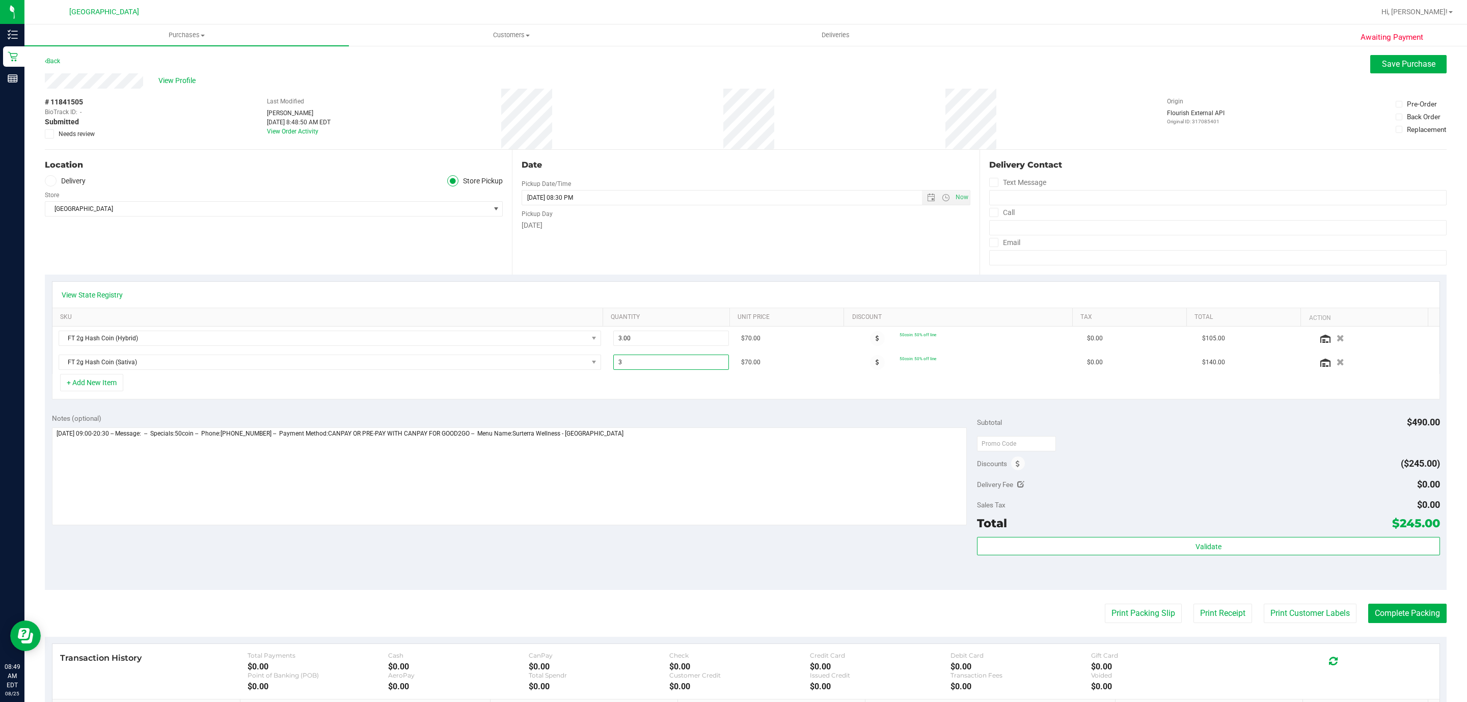
type input "3.00"
click at [755, 283] on div "View State Registry" at bounding box center [745, 295] width 1387 height 26
click at [1395, 66] on span "Save Purchase" at bounding box center [1408, 64] width 53 height 10
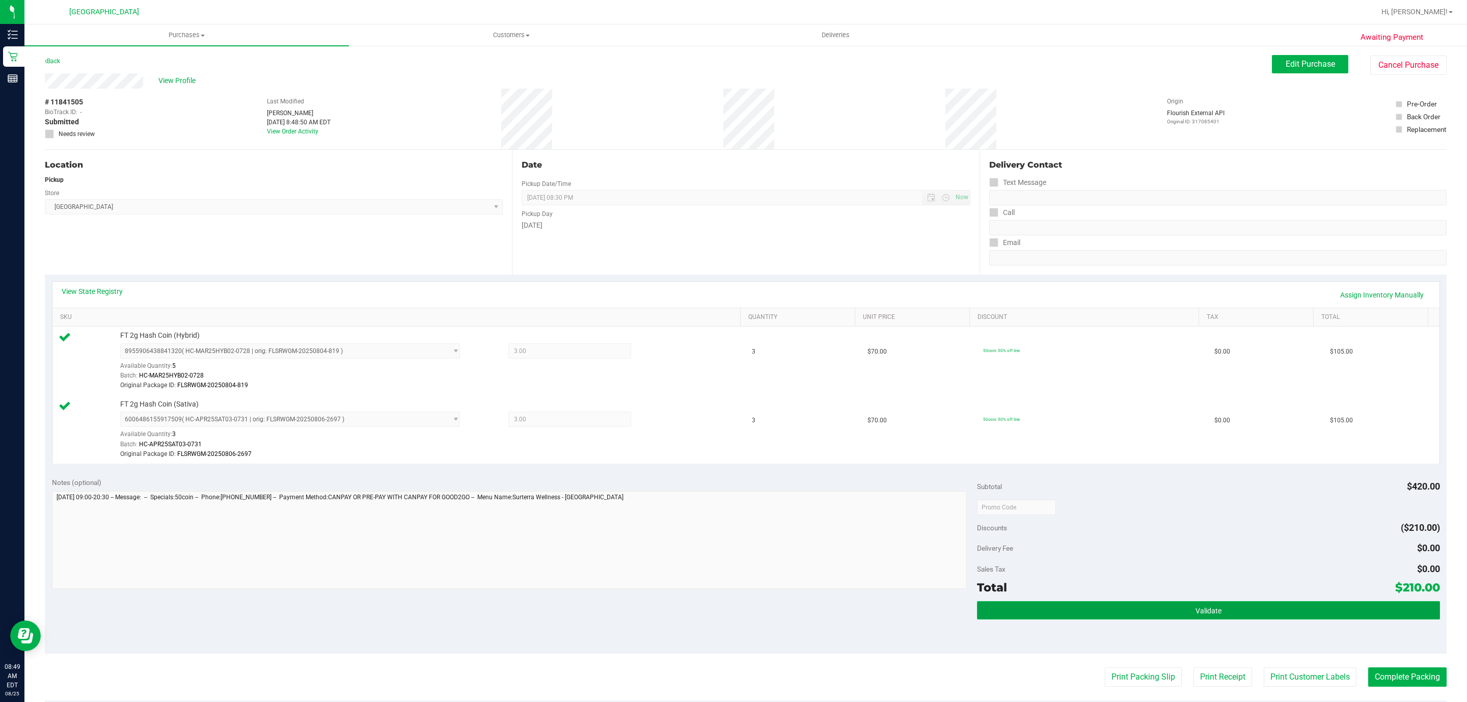
click at [1020, 616] on button "Validate" at bounding box center [1208, 610] width 462 height 18
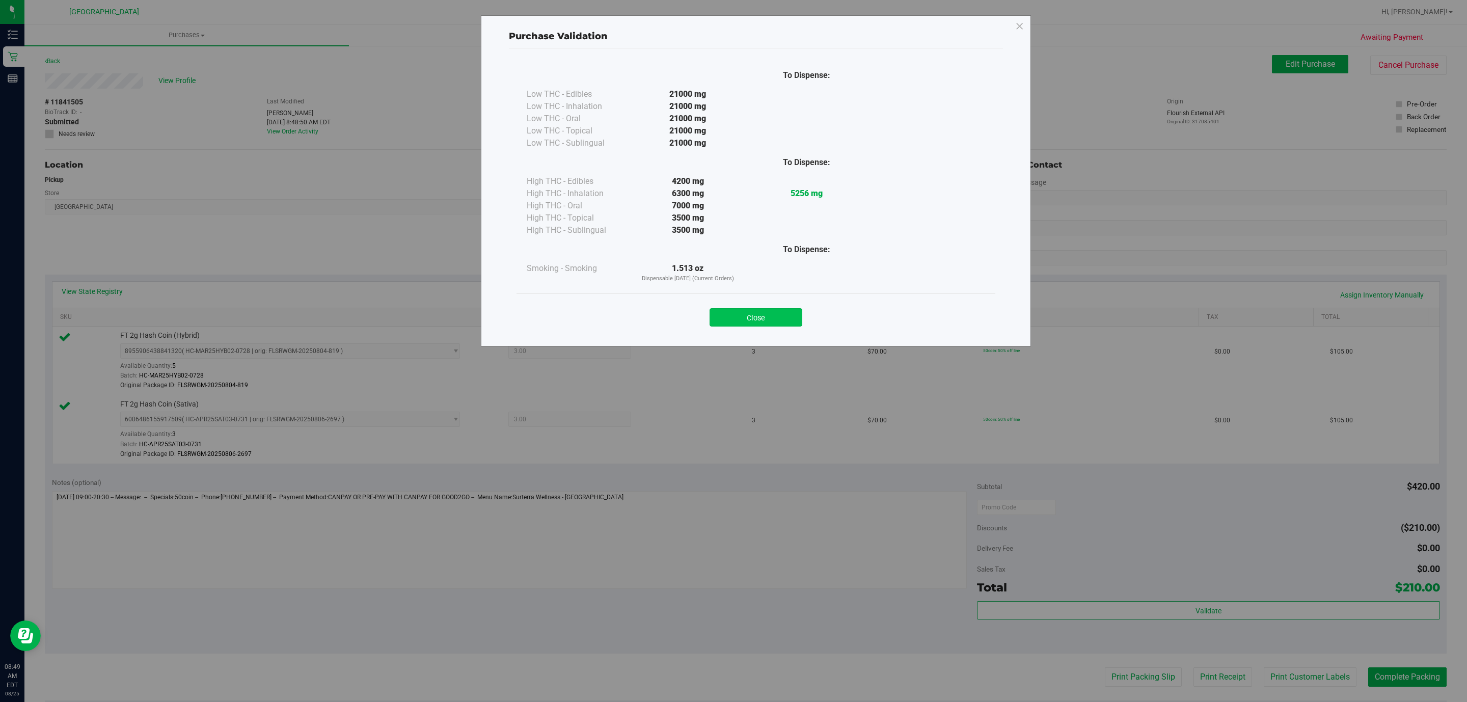
click at [747, 318] on button "Close" at bounding box center [755, 317] width 93 height 18
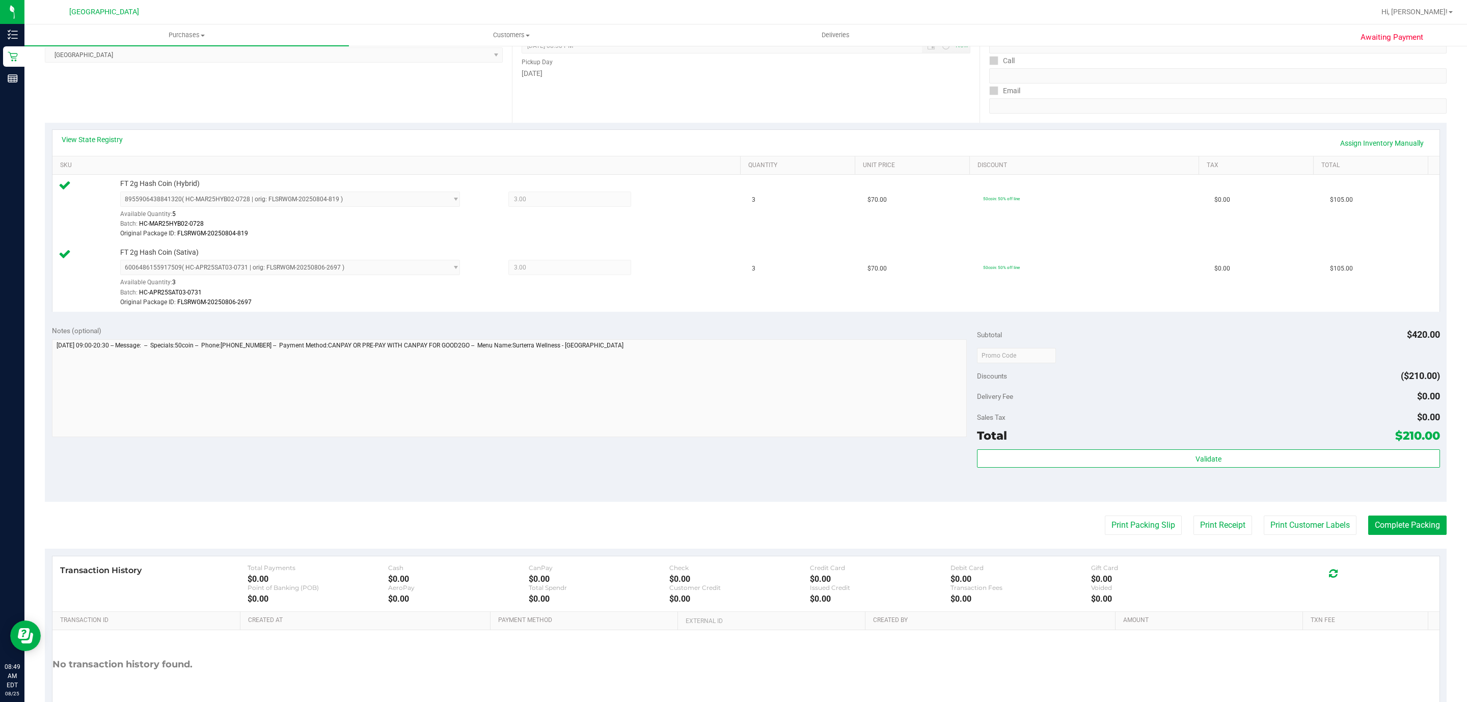
scroll to position [153, 0]
click at [1117, 532] on button "Print Packing Slip" at bounding box center [1143, 523] width 77 height 19
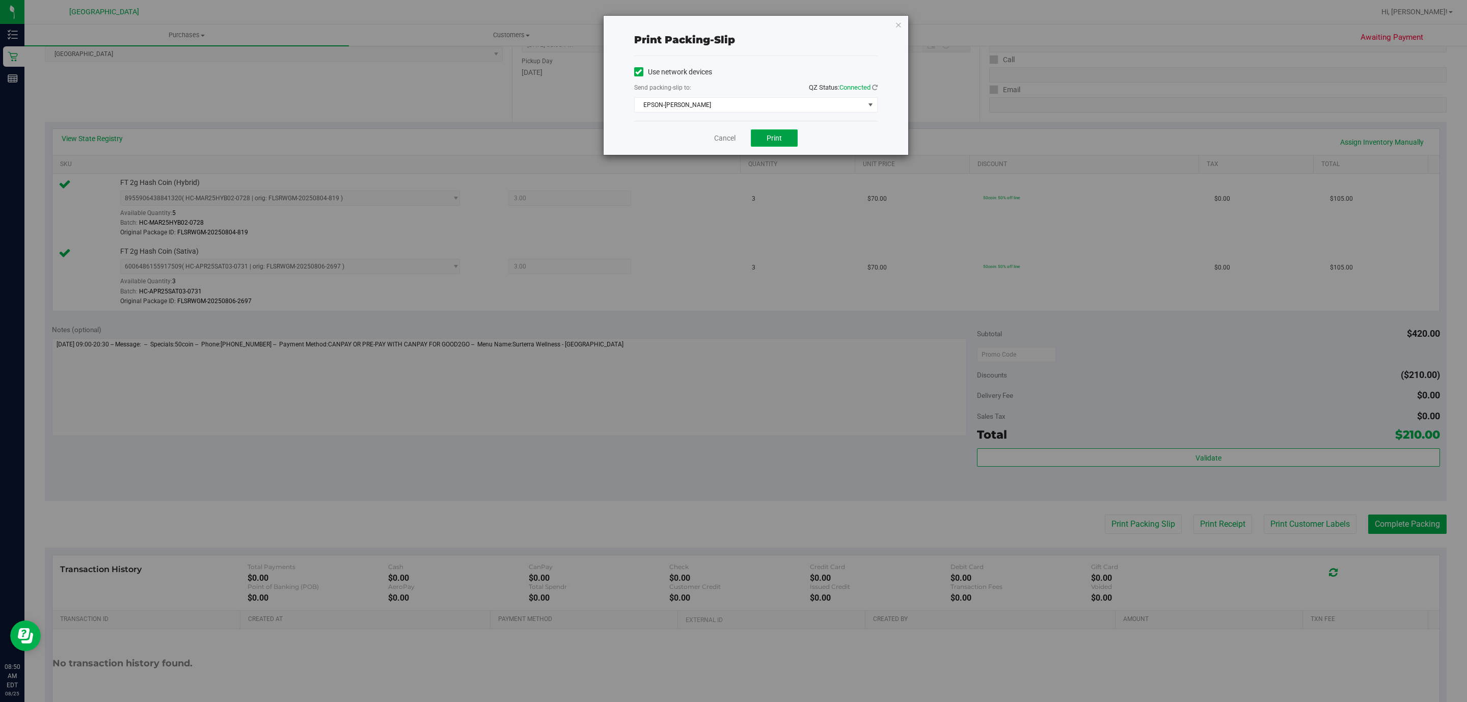
click at [774, 145] on button "Print" at bounding box center [774, 137] width 47 height 17
click at [732, 139] on link "Cancel" at bounding box center [724, 138] width 21 height 11
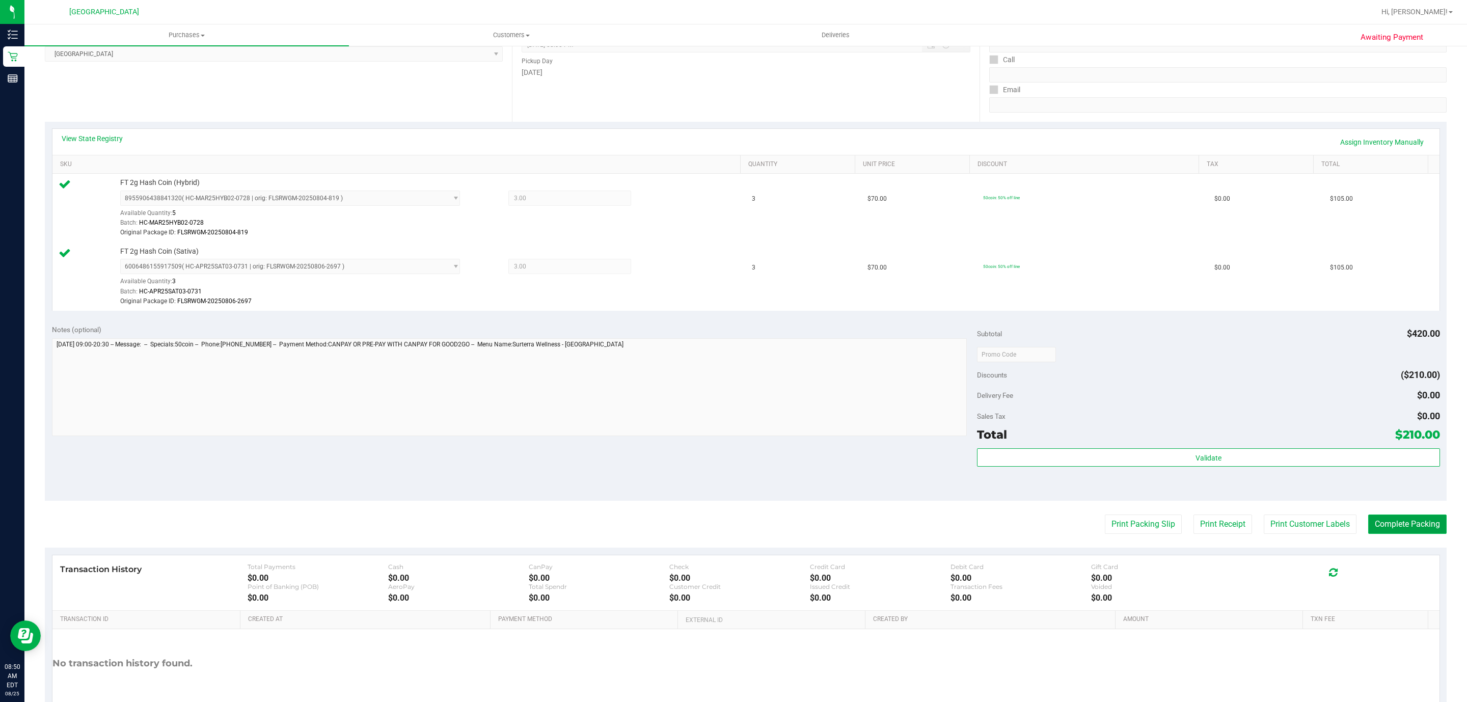
click at [1383, 525] on button "Complete Packing" at bounding box center [1407, 523] width 78 height 19
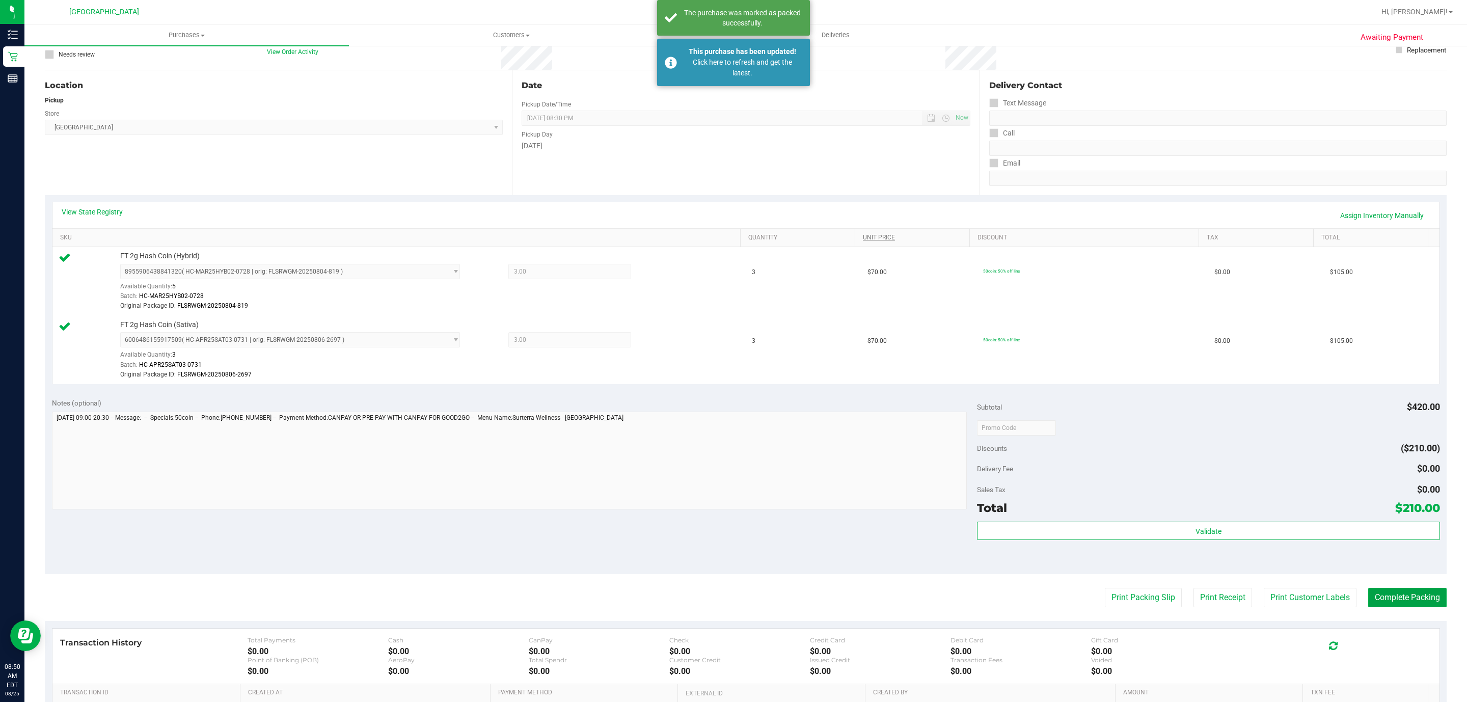
scroll to position [0, 0]
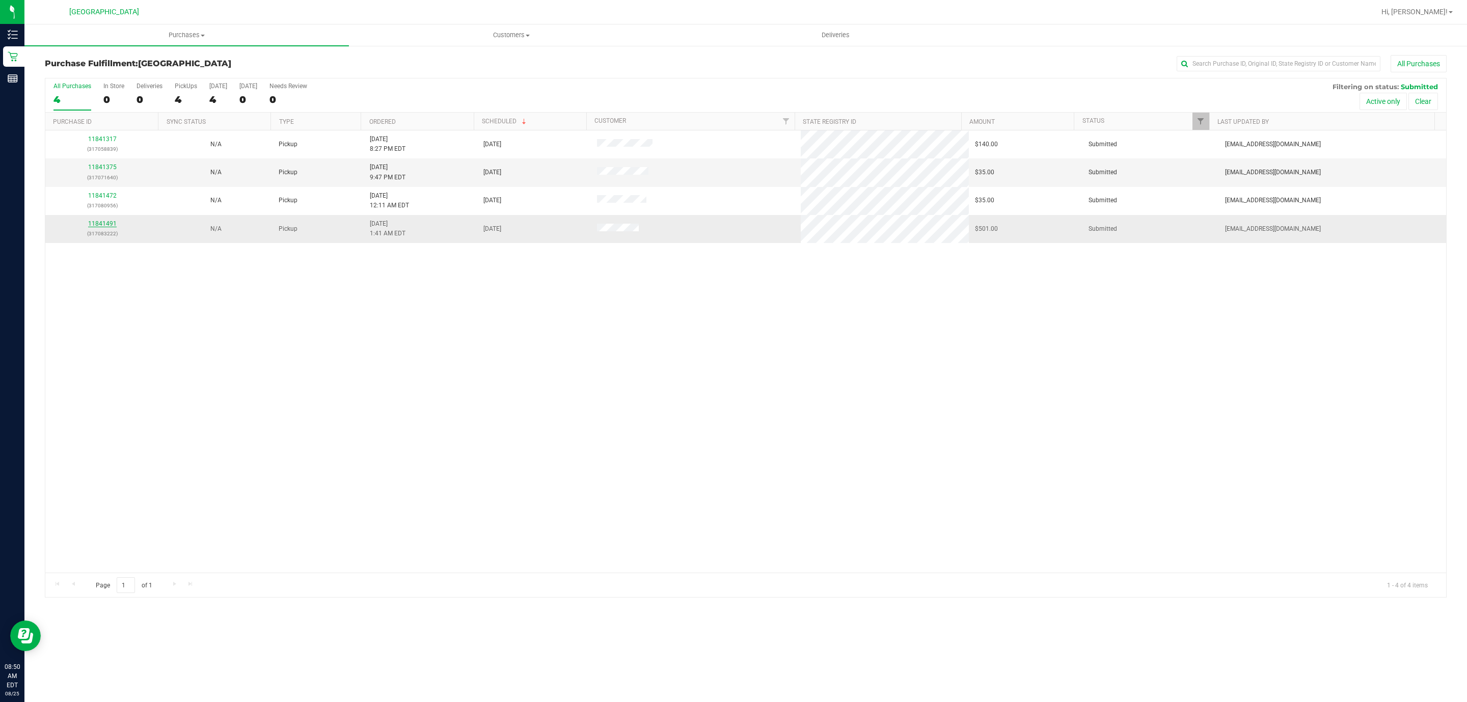
click at [105, 227] on link "11841491" at bounding box center [102, 223] width 29 height 7
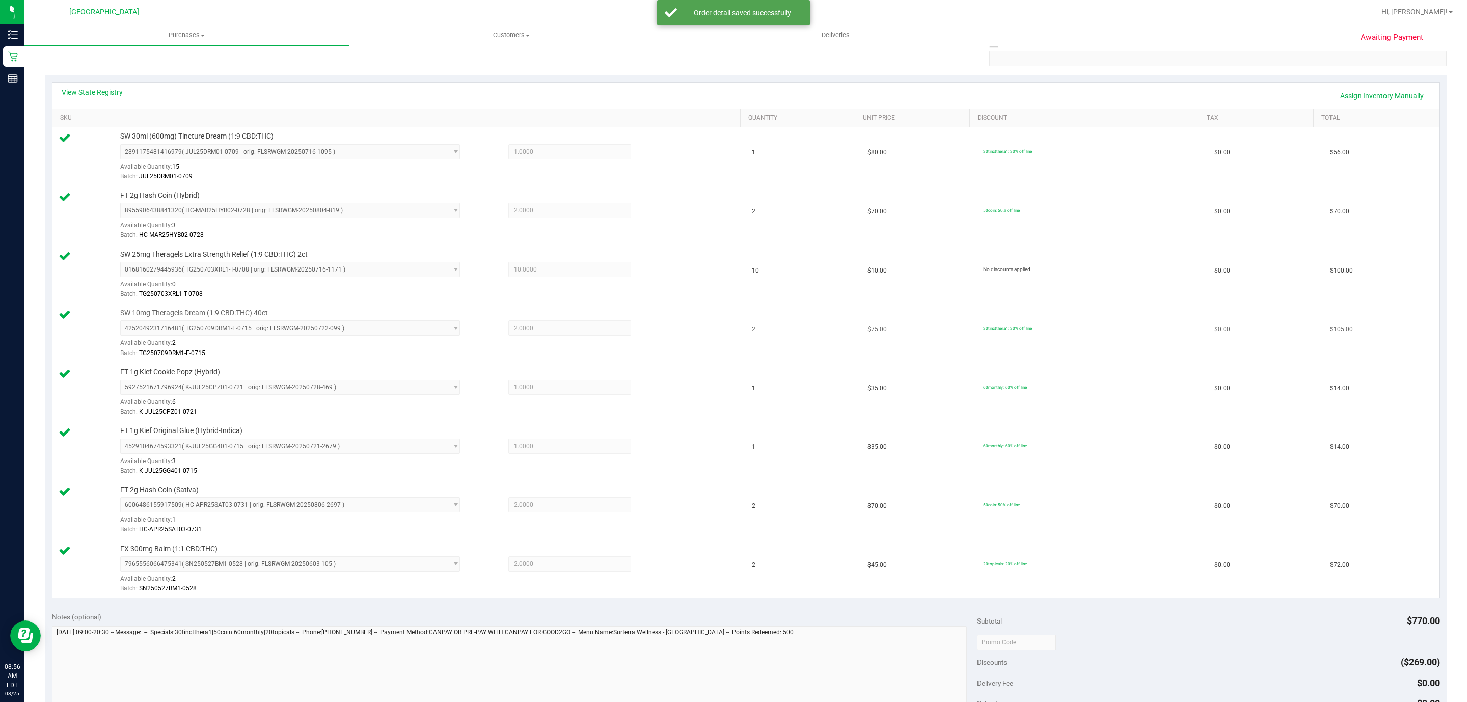
scroll to position [306, 0]
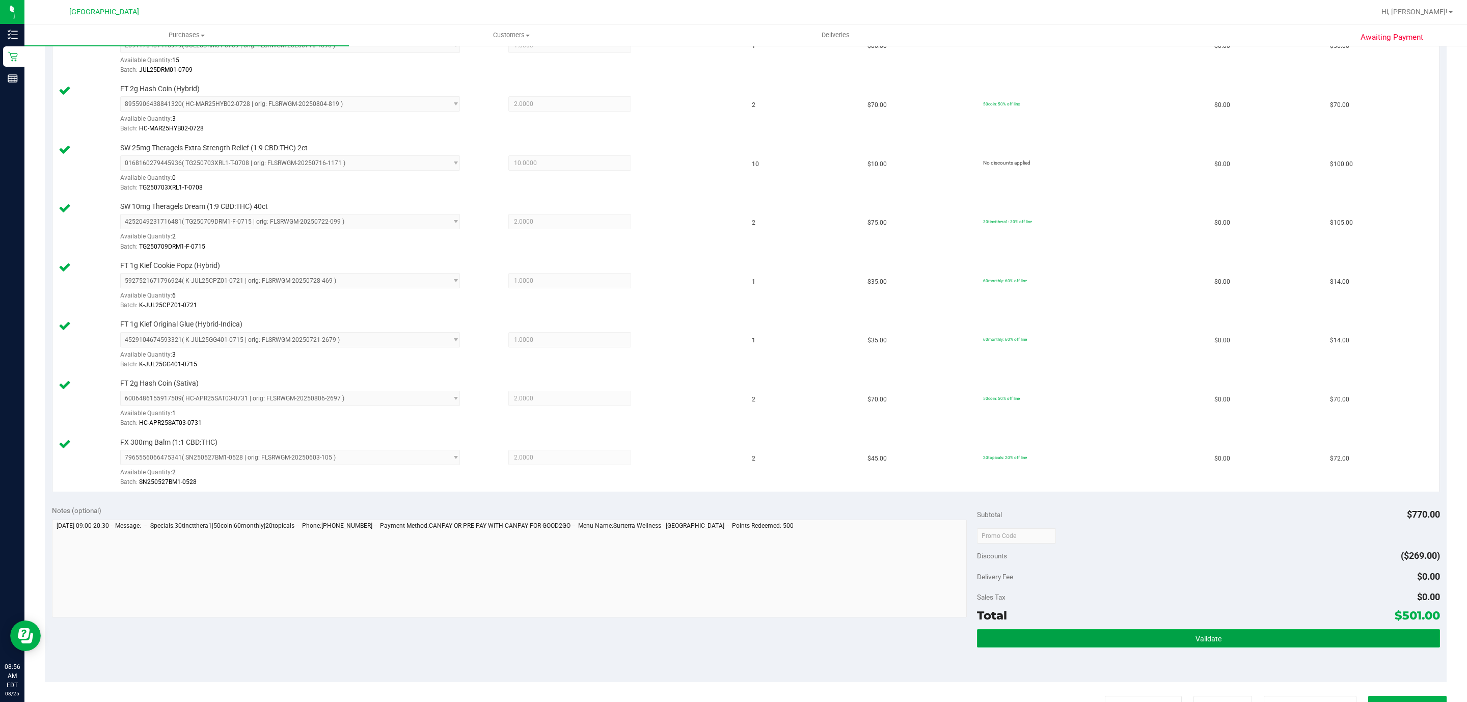
click at [1137, 641] on button "Validate" at bounding box center [1208, 638] width 462 height 18
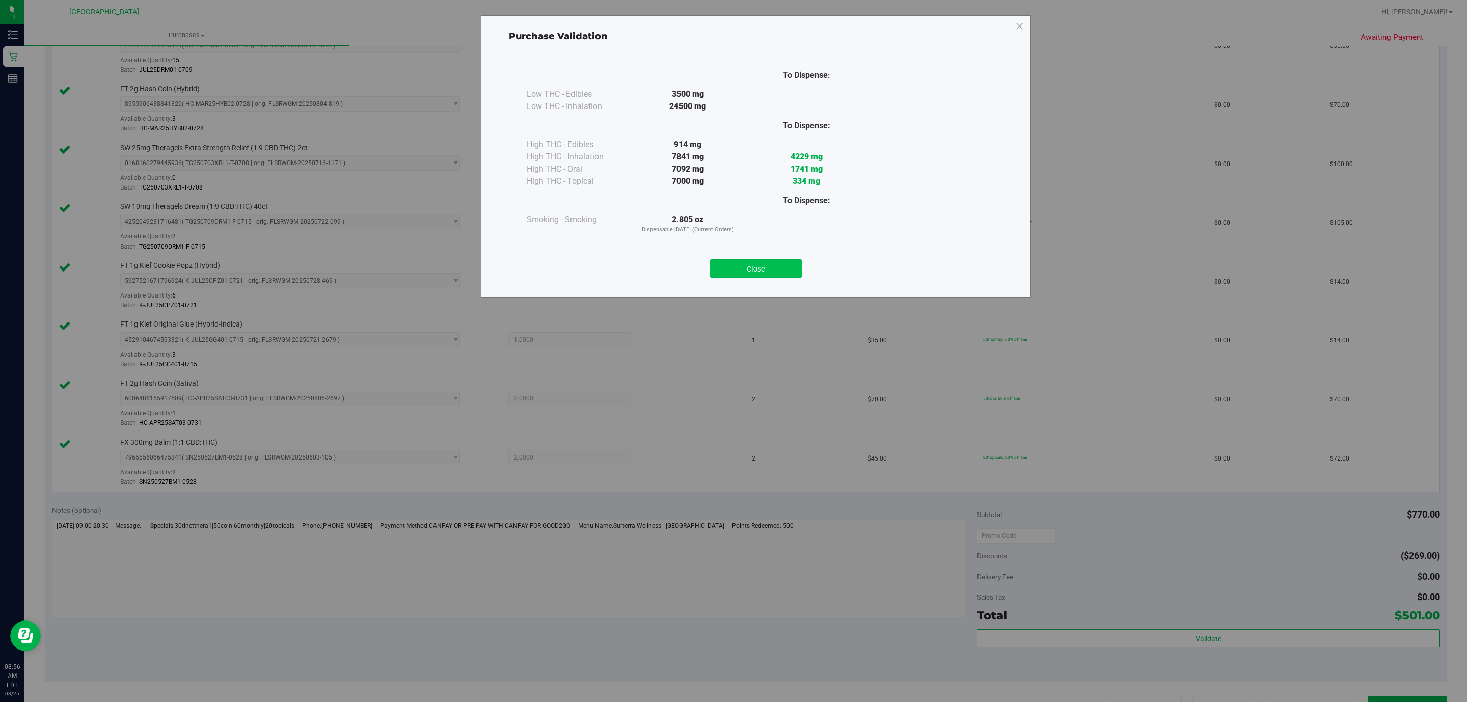
click at [755, 266] on button "Close" at bounding box center [755, 268] width 93 height 18
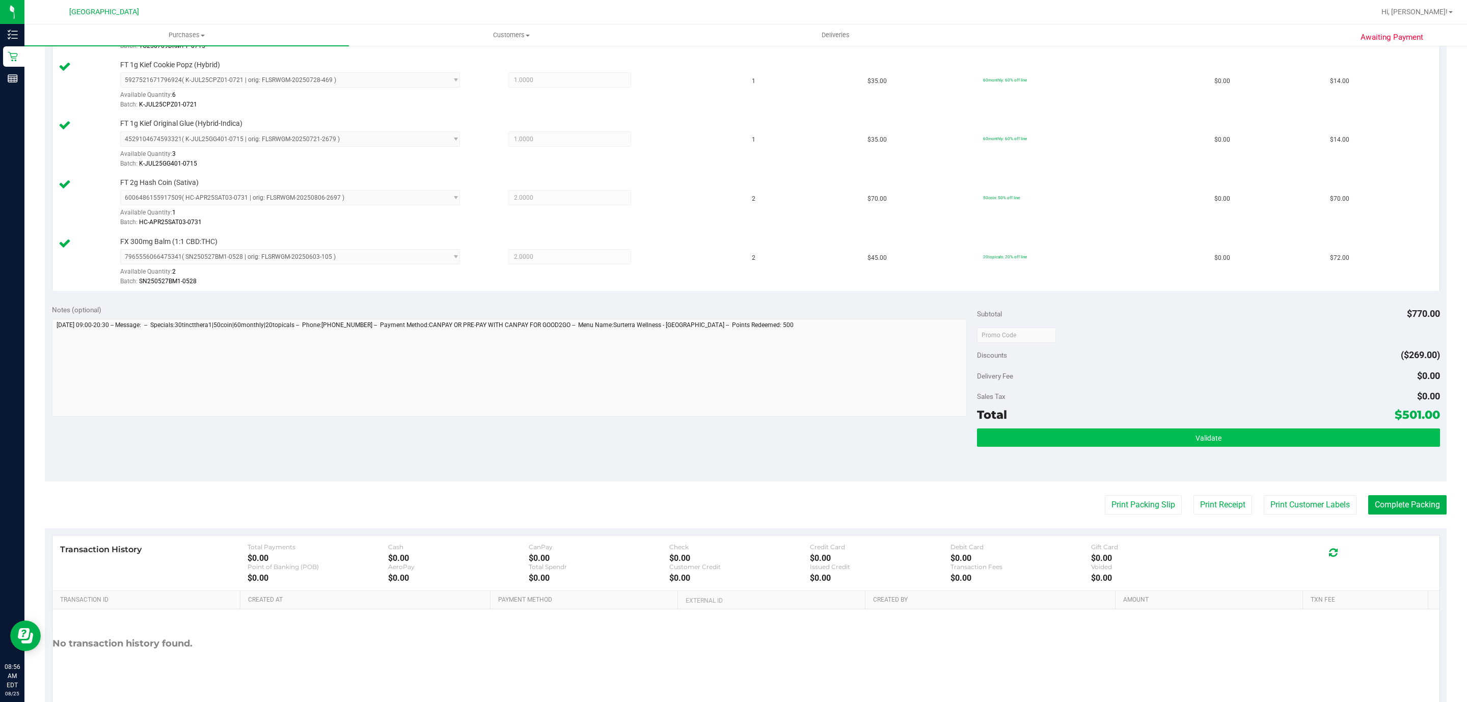
scroll to position [552, 0]
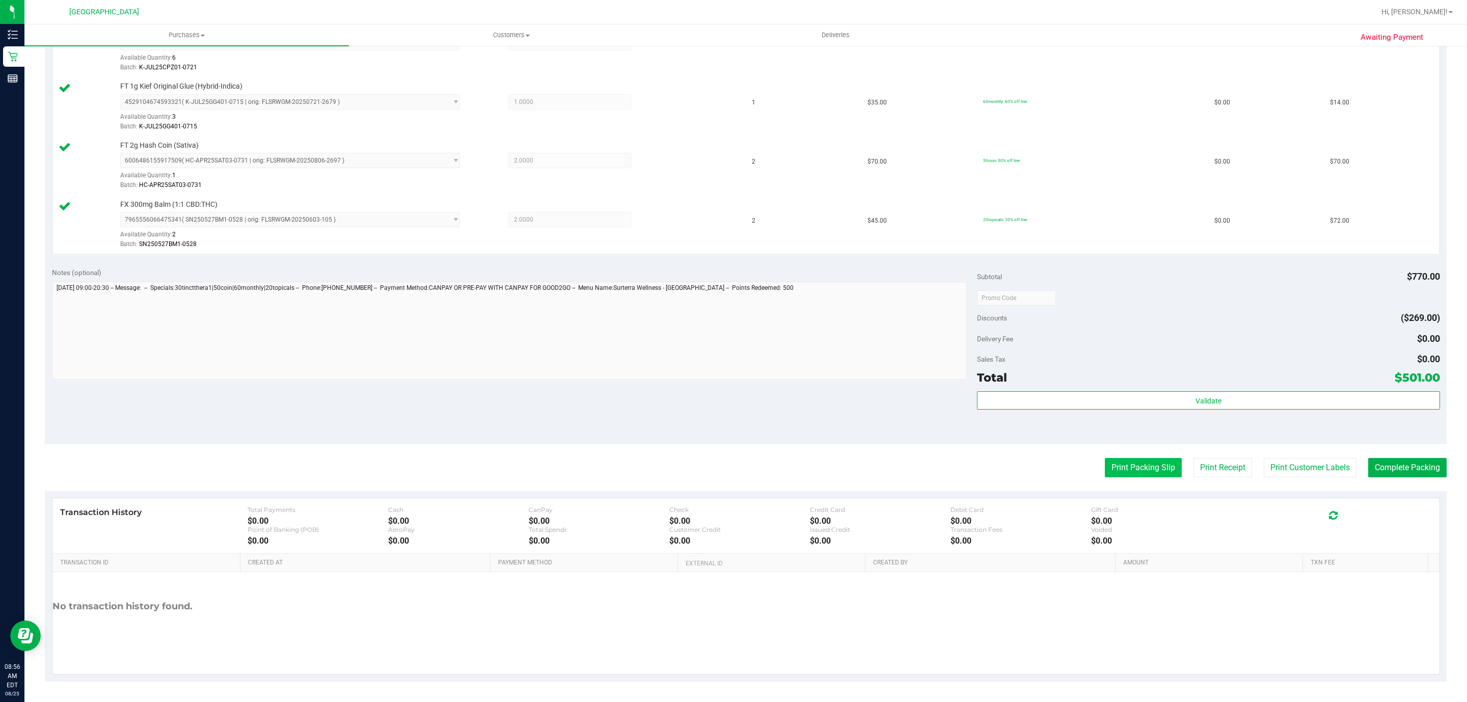
click at [1111, 460] on button "Print Packing Slip" at bounding box center [1143, 467] width 77 height 19
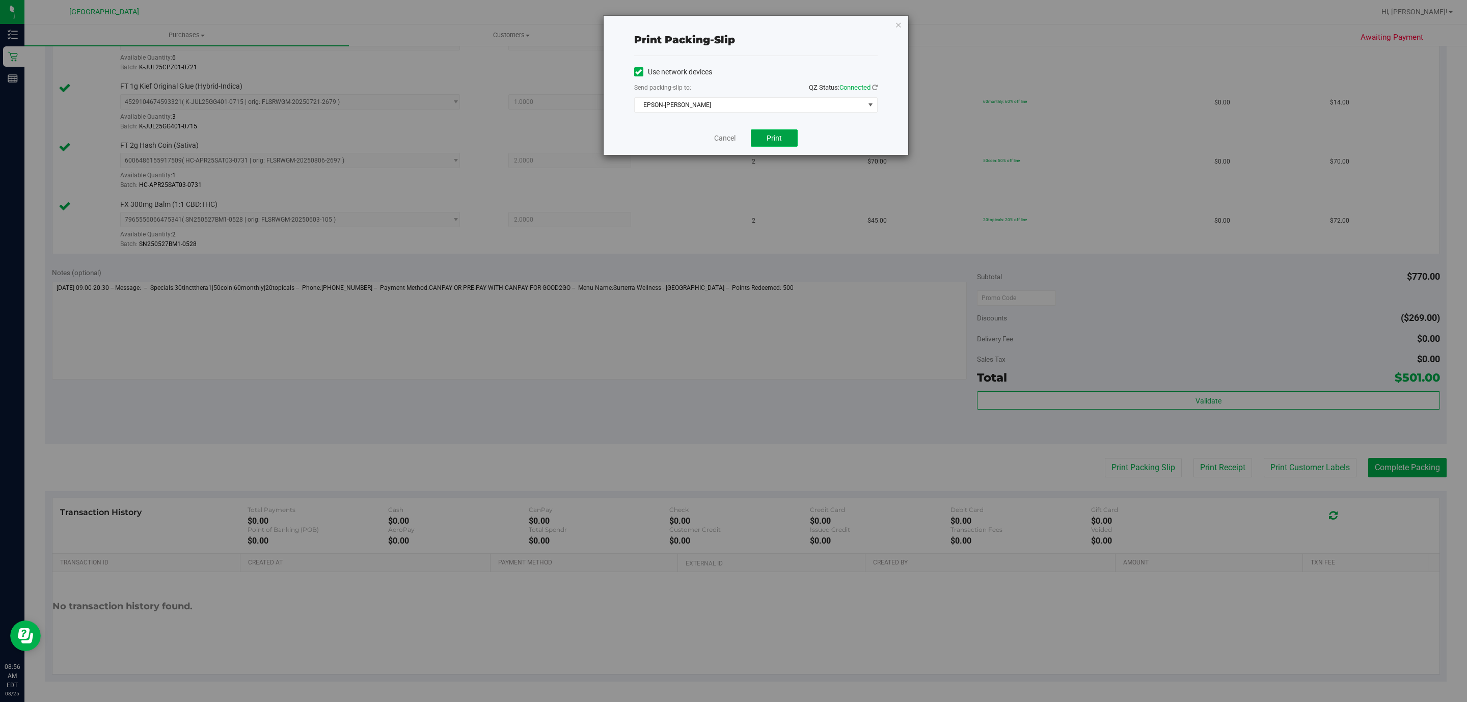
click at [784, 143] on button "Print" at bounding box center [774, 137] width 47 height 17
click at [711, 138] on div "Cancel Print" at bounding box center [755, 138] width 243 height 34
click at [723, 141] on link "Cancel" at bounding box center [724, 138] width 21 height 11
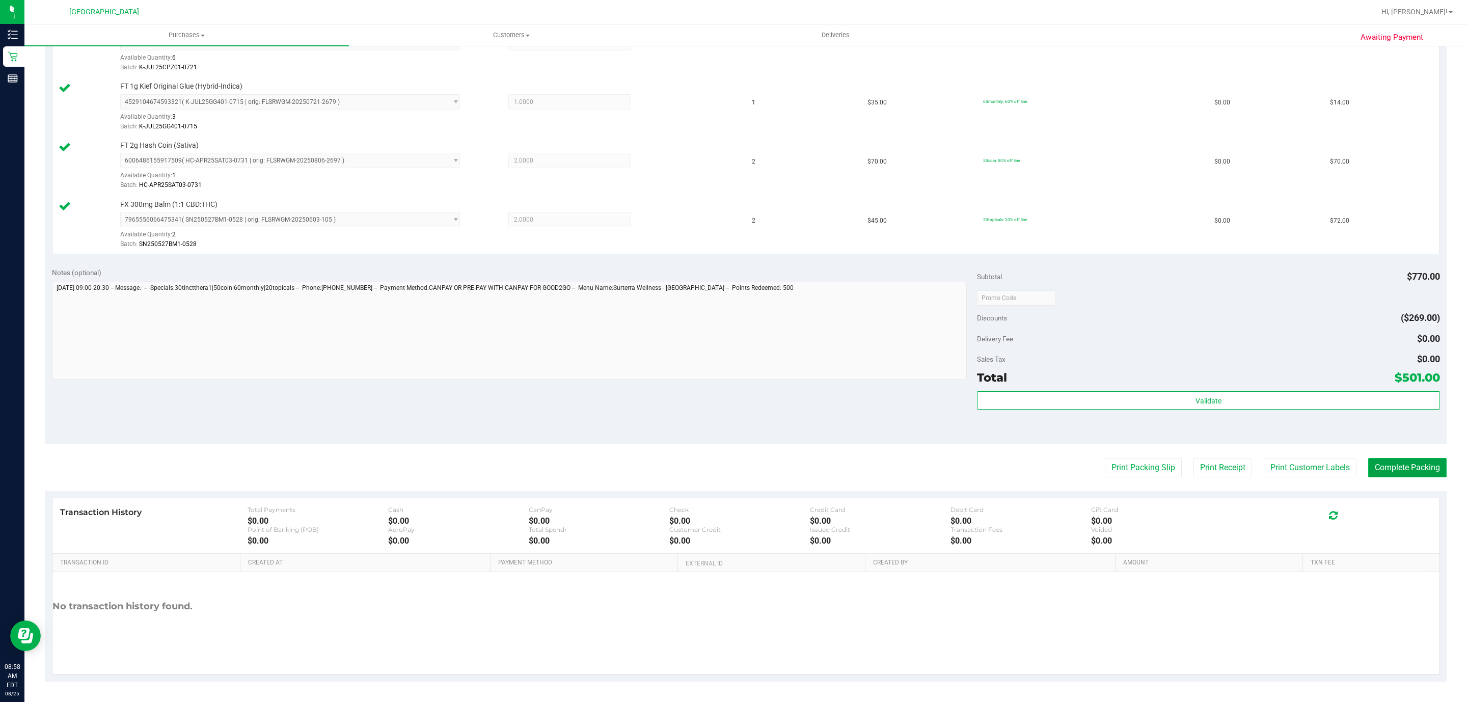
click at [1384, 466] on button "Complete Packing" at bounding box center [1407, 467] width 78 height 19
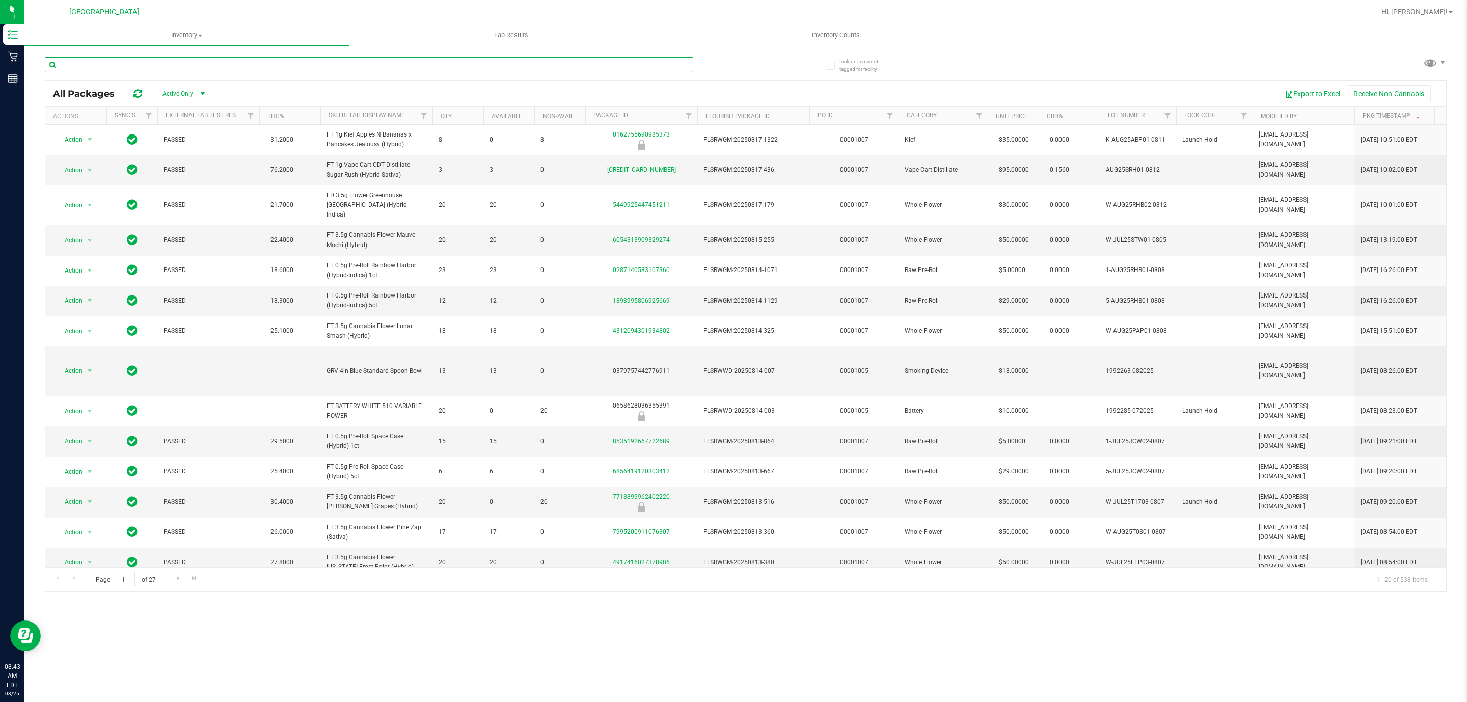
click at [220, 64] on input "text" at bounding box center [369, 64] width 648 height 15
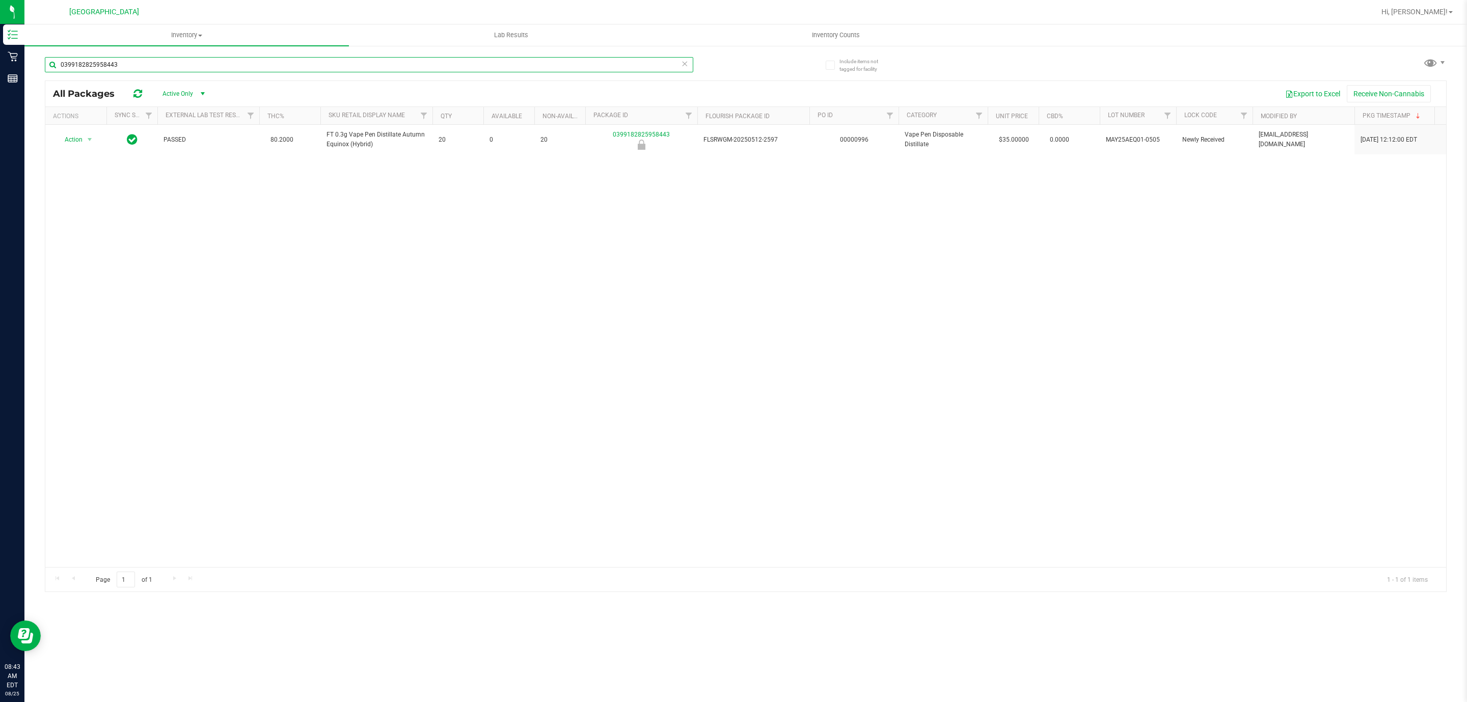
type input "0399182825958443"
click at [75, 124] on th "Actions" at bounding box center [75, 116] width 61 height 18
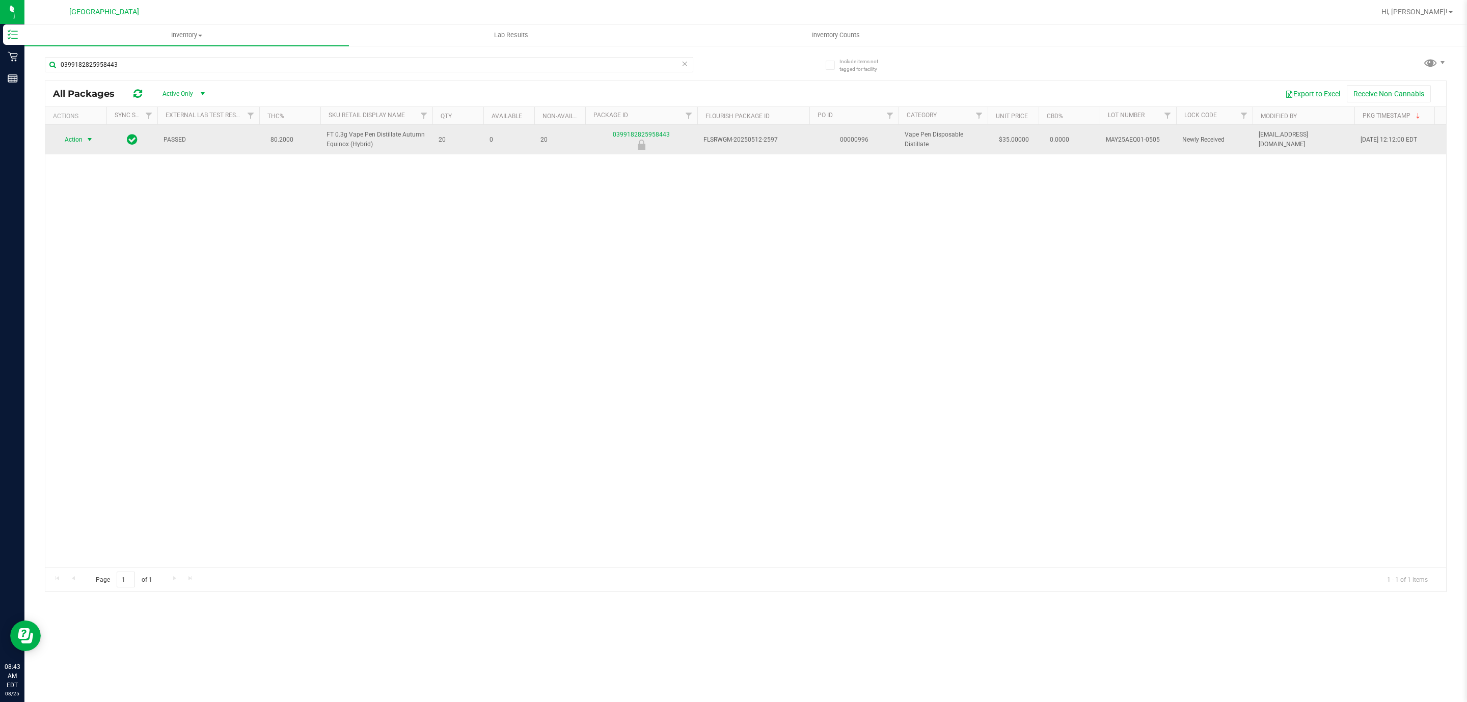
click at [90, 141] on span "select" at bounding box center [90, 139] width 8 height 8
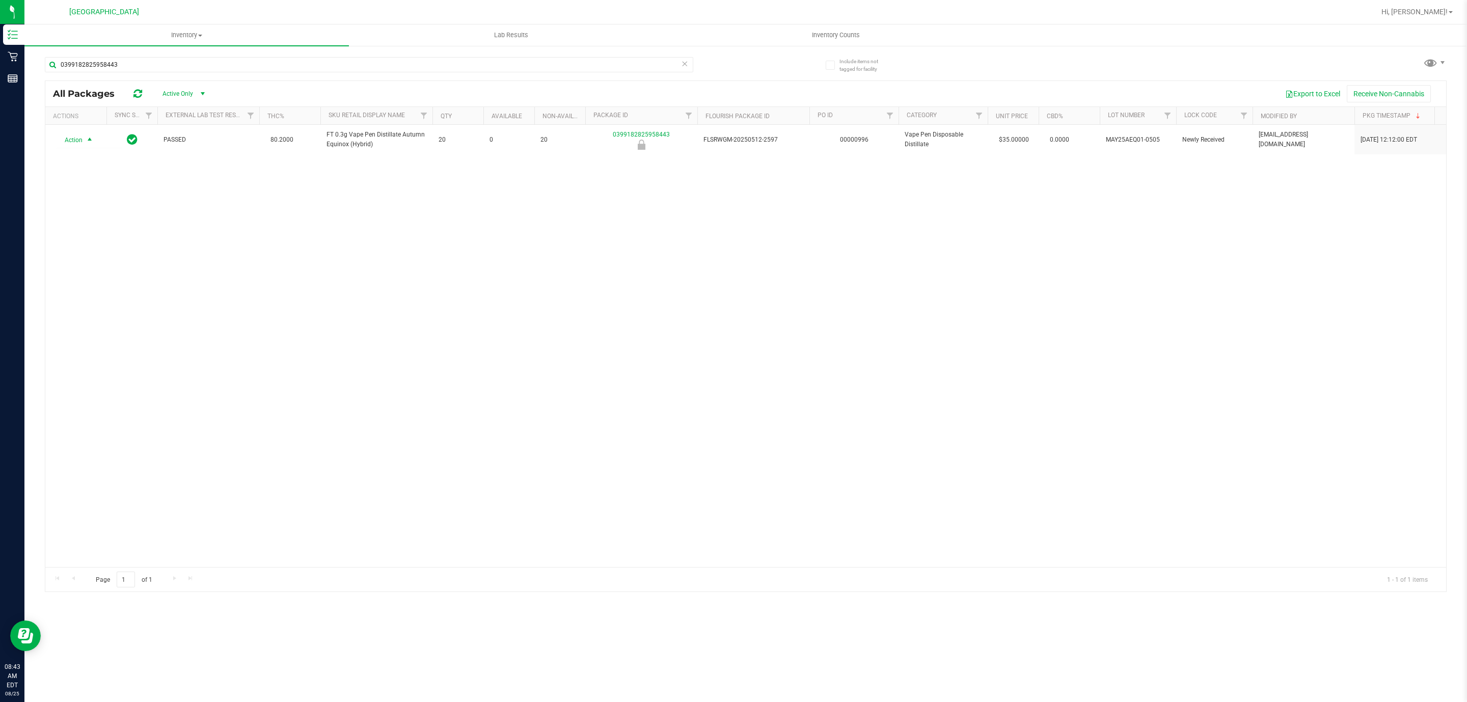
click at [162, 326] on div "Action Action Global inventory Package audit log Print package label Print prod…" at bounding box center [745, 346] width 1401 height 442
